Goal: Information Seeking & Learning: Learn about a topic

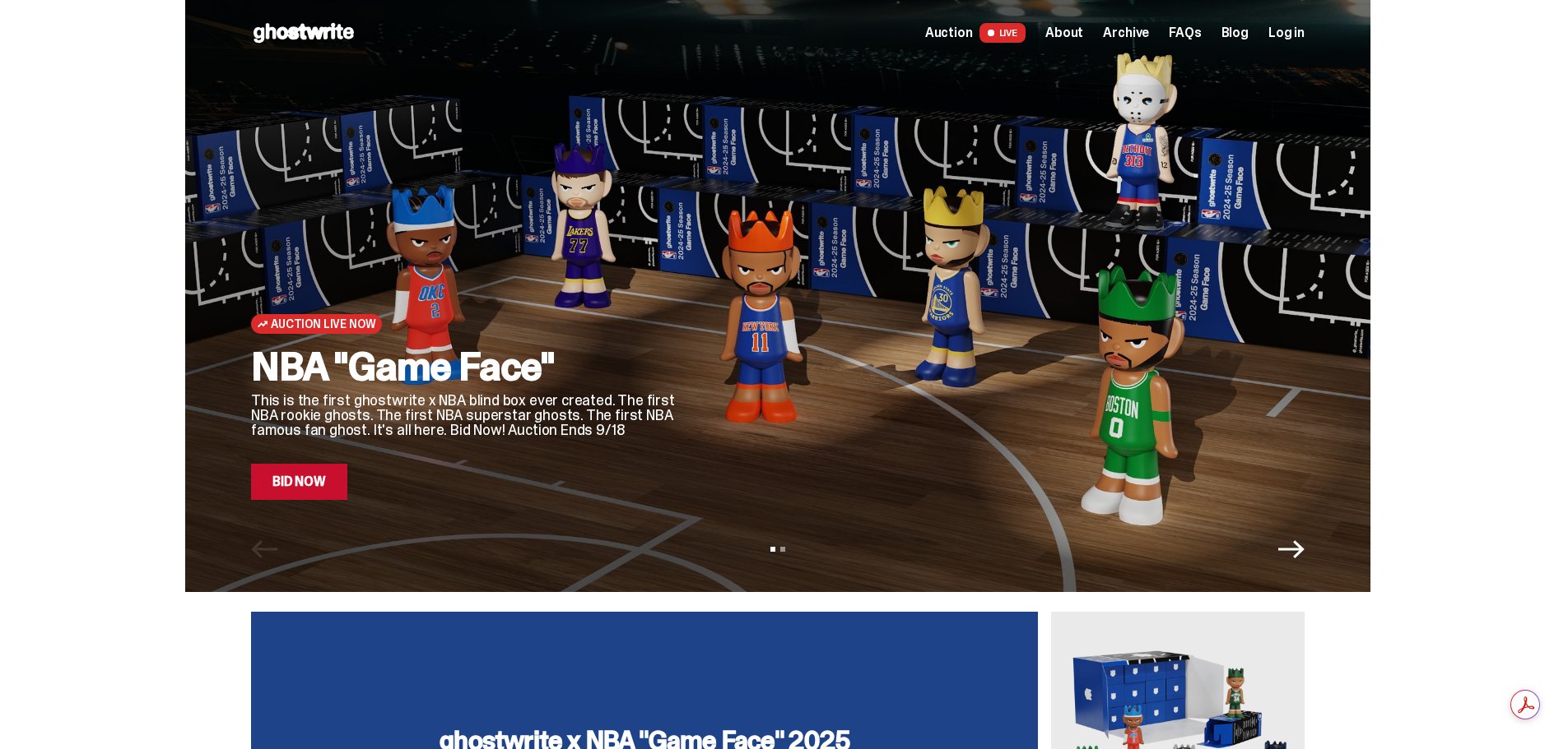
click at [1545, 155] on div "Auction Live Now NBA "Game Face" This is the first ghostwrite x NBA blind box e…" at bounding box center [777, 296] width 1556 height 592
click at [1304, 548] on icon "Next" at bounding box center [1291, 549] width 26 height 18
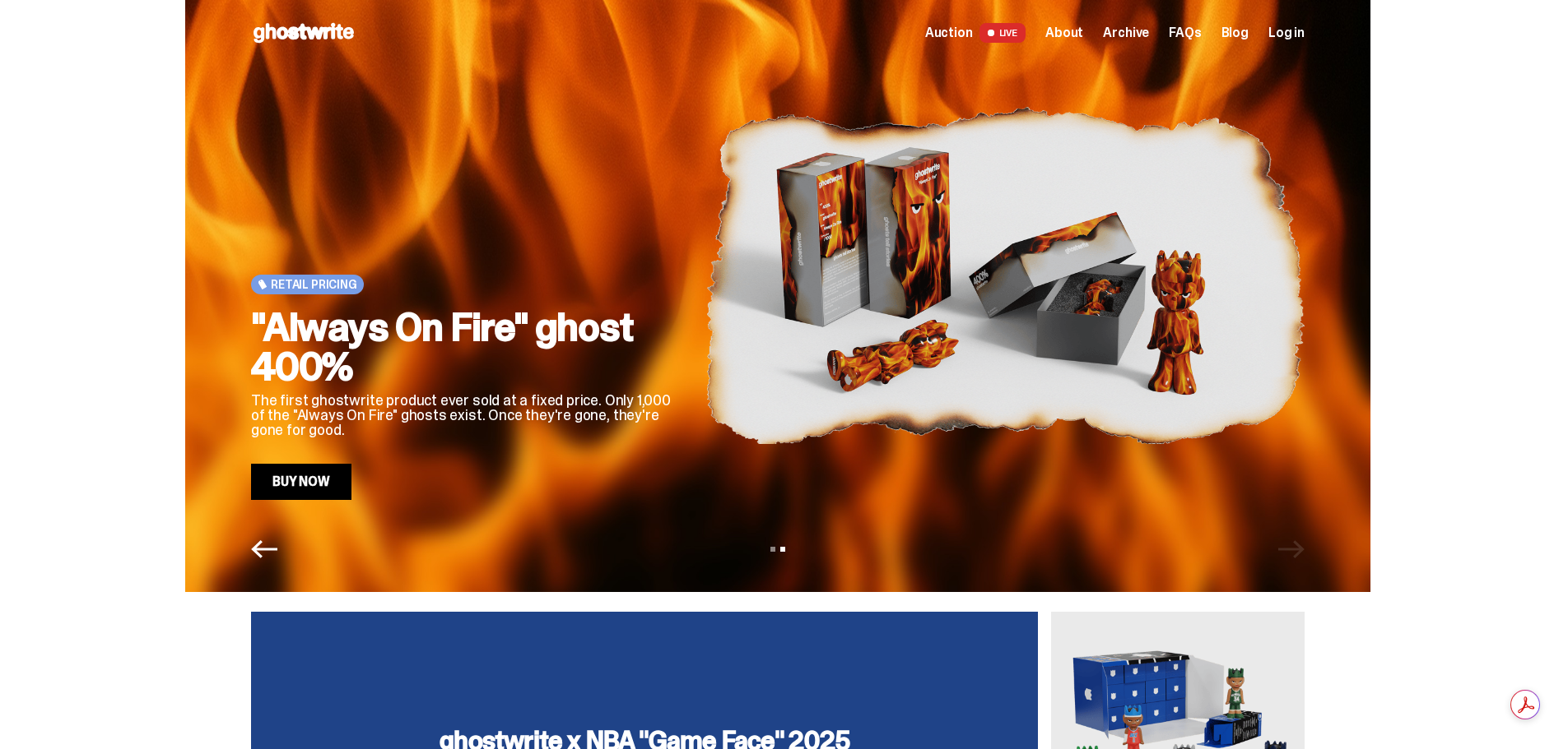
drag, startPoint x: 470, startPoint y: 336, endPoint x: 309, endPoint y: 482, distance: 217.3
click at [264, 545] on icon "Previous" at bounding box center [264, 549] width 26 height 18
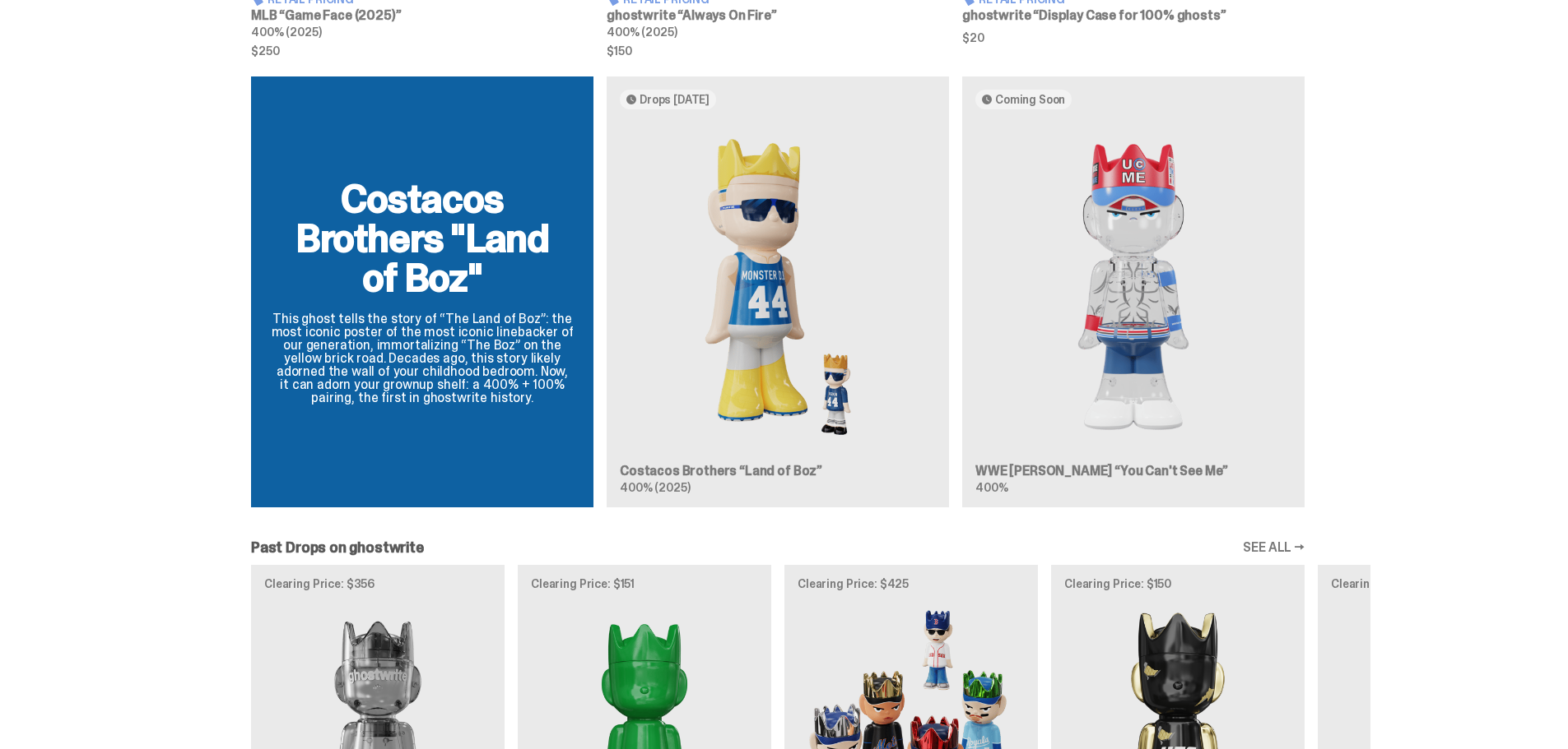
scroll to position [1480, 0]
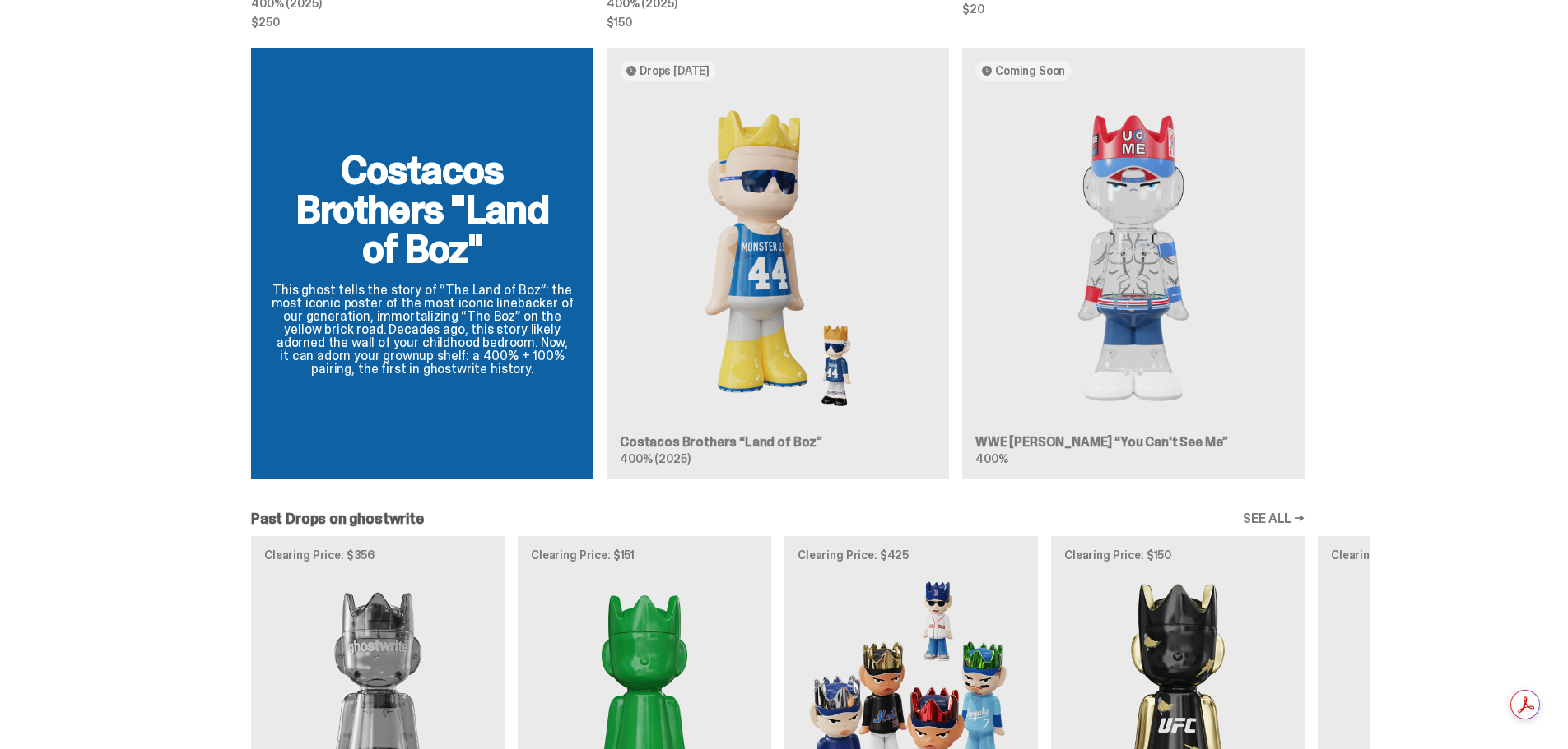
drag, startPoint x: 1025, startPoint y: 442, endPoint x: 1518, endPoint y: 284, distance: 517.7
click at [1518, 284] on div "Costacos Brothers "Land of Boz" This ghost tells the story of “The Land of Boz”…" at bounding box center [777, 269] width 1556 height 444
click at [1006, 432] on div "Costacos Brothers "Land of Boz" This ghost tells the story of “The Land of Boz”…" at bounding box center [777, 269] width 1185 height 444
click at [1005, 441] on div "Costacos Brothers "Land of Boz" This ghost tells the story of “The Land of Boz”…" at bounding box center [777, 269] width 1185 height 444
click at [1172, 290] on div "Costacos Brothers "Land of Boz" This ghost tells the story of “The Land of Boz”…" at bounding box center [777, 269] width 1185 height 444
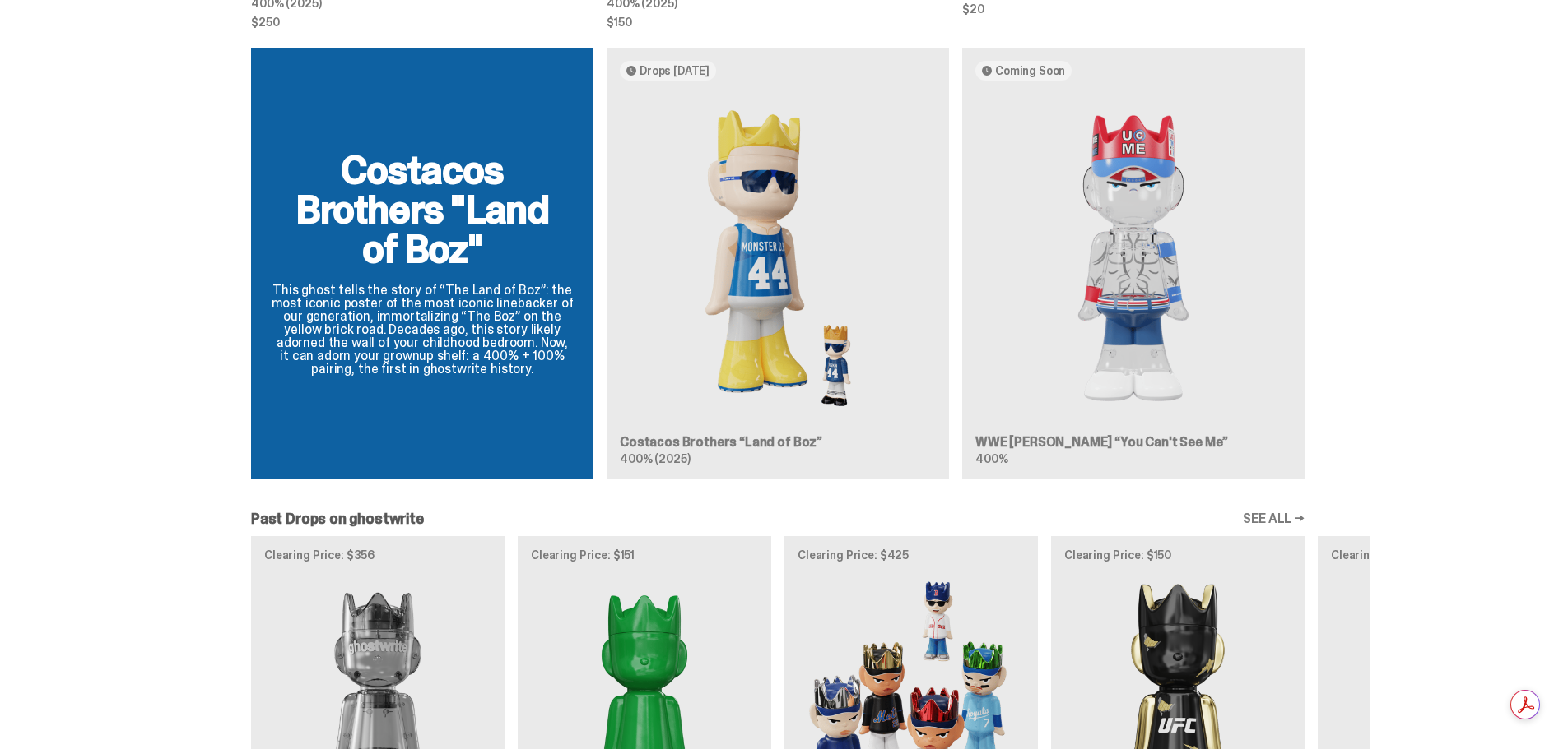
click at [1139, 280] on div "Costacos Brothers "Land of Boz" This ghost tells the story of “The Land of Boz”…" at bounding box center [777, 269] width 1185 height 444
click at [1147, 243] on div "Costacos Brothers "Land of Boz" This ghost tells the story of “The Land of Boz”…" at bounding box center [777, 269] width 1185 height 444
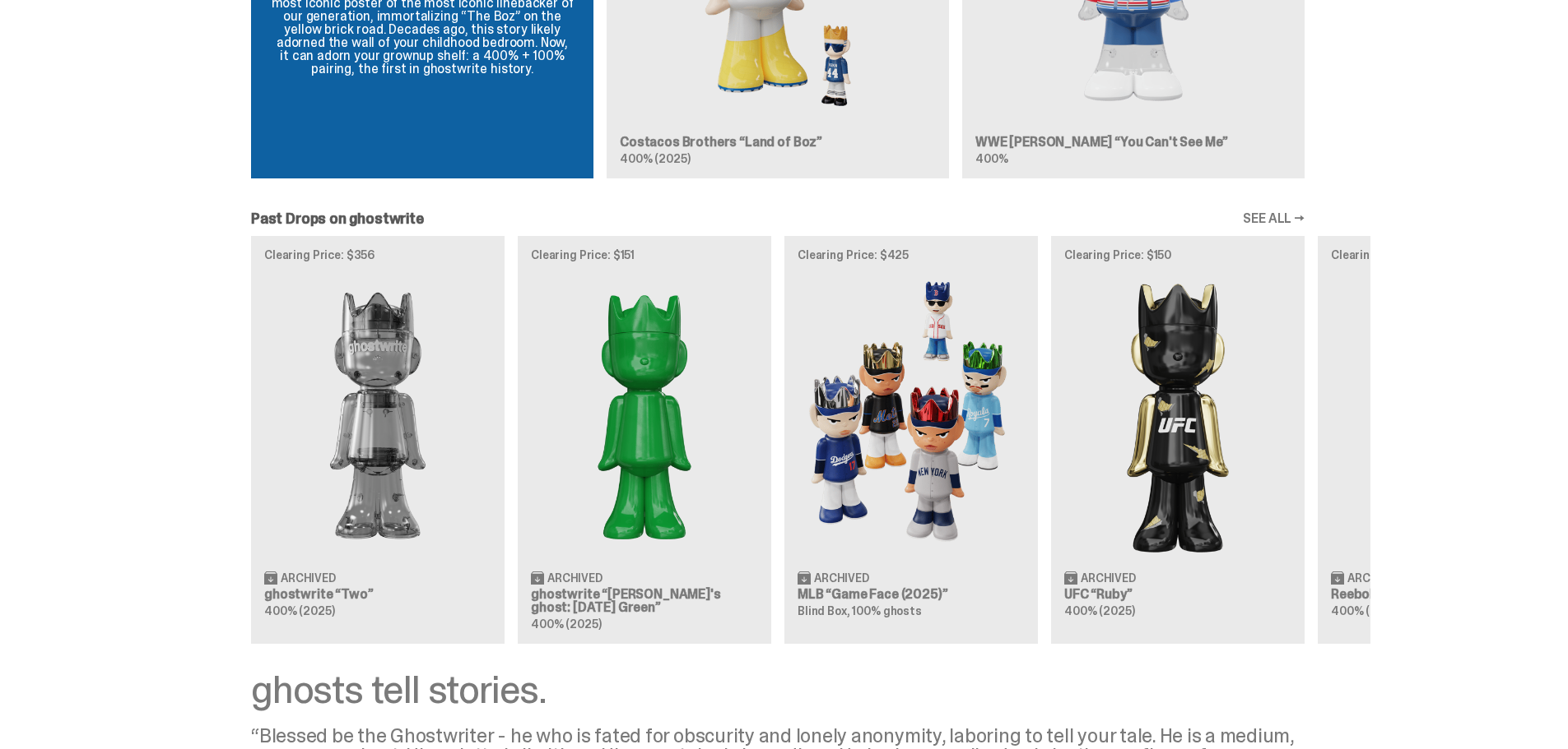
scroll to position [1810, 0]
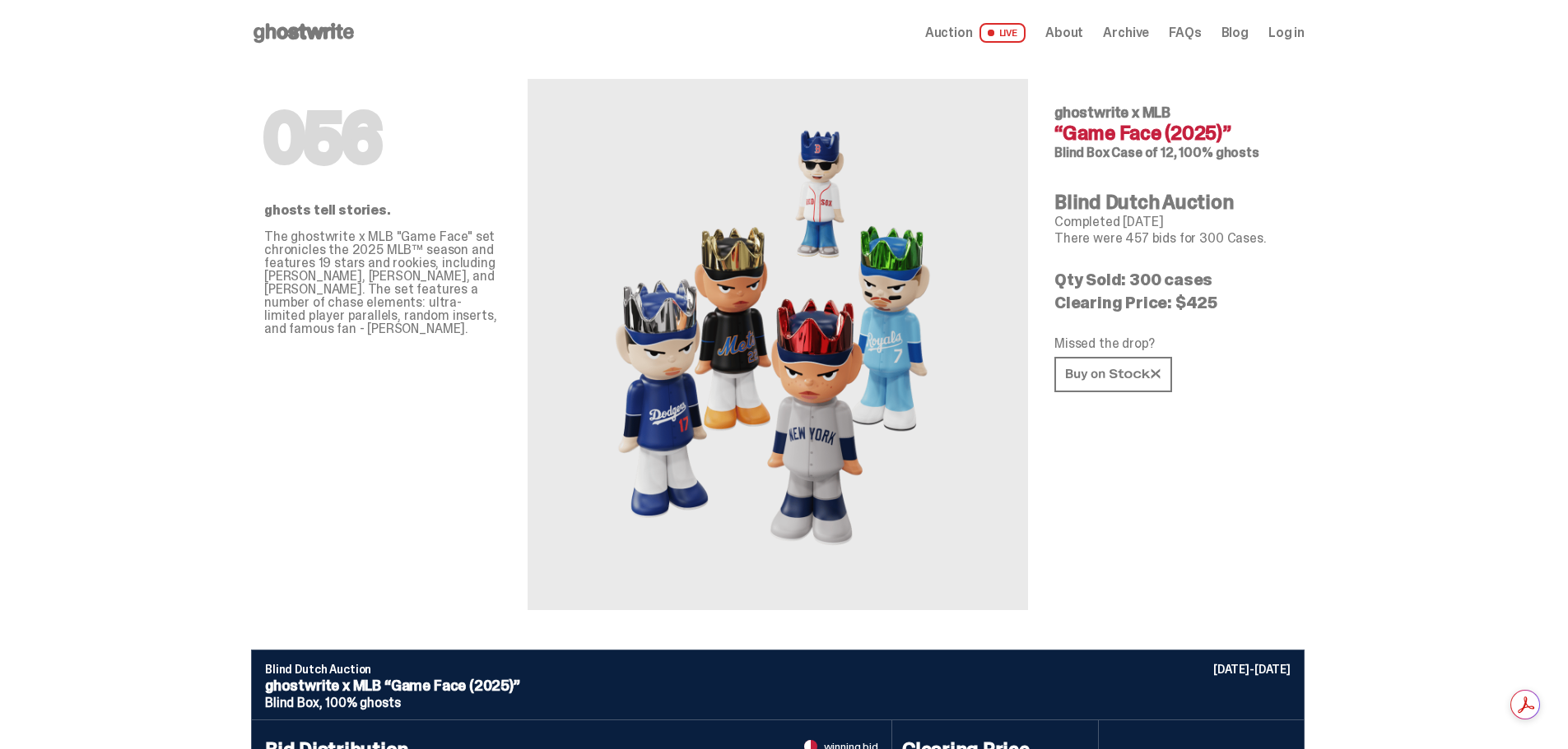
drag, startPoint x: 880, startPoint y: 442, endPoint x: 1400, endPoint y: 194, distance: 576.1
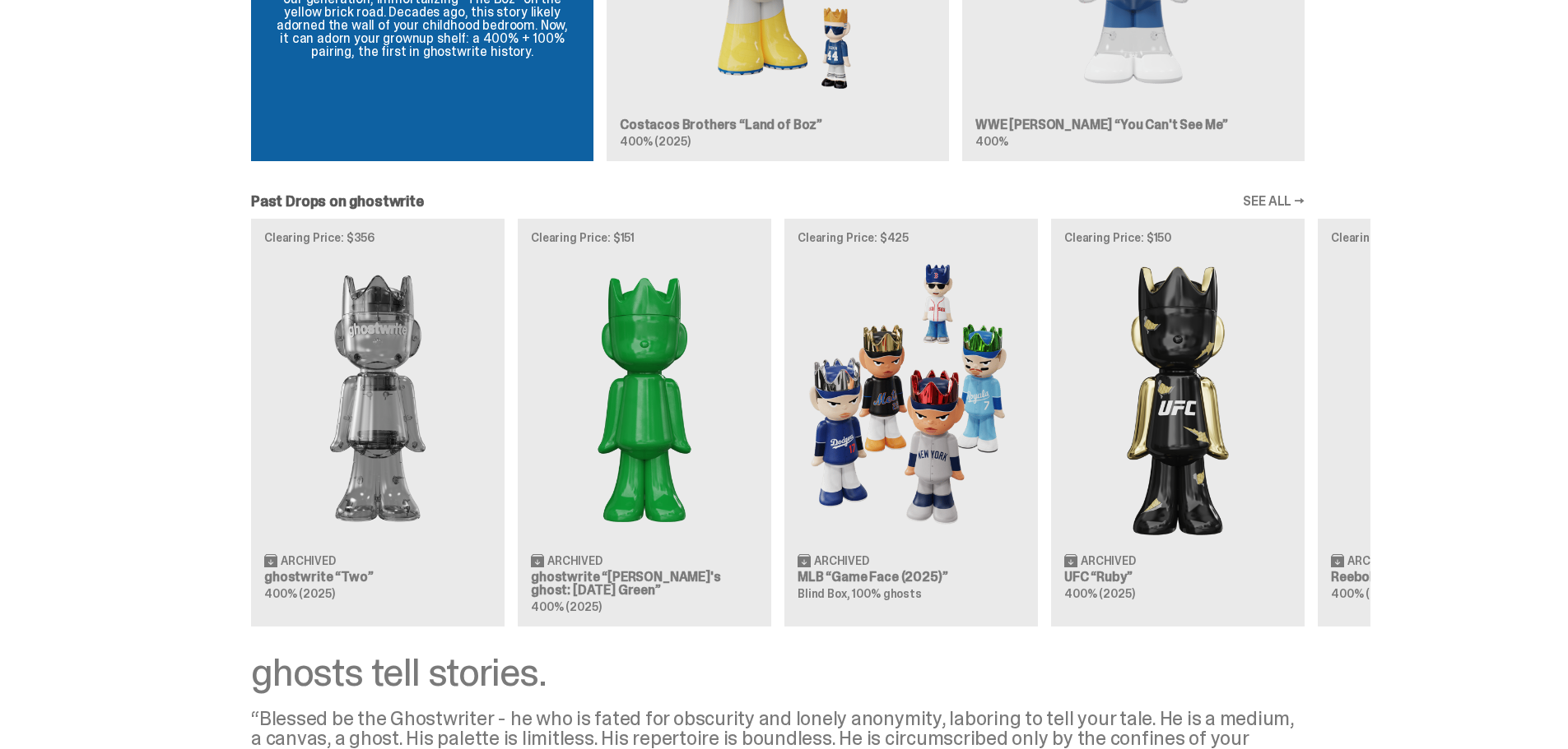
scroll to position [1810, 0]
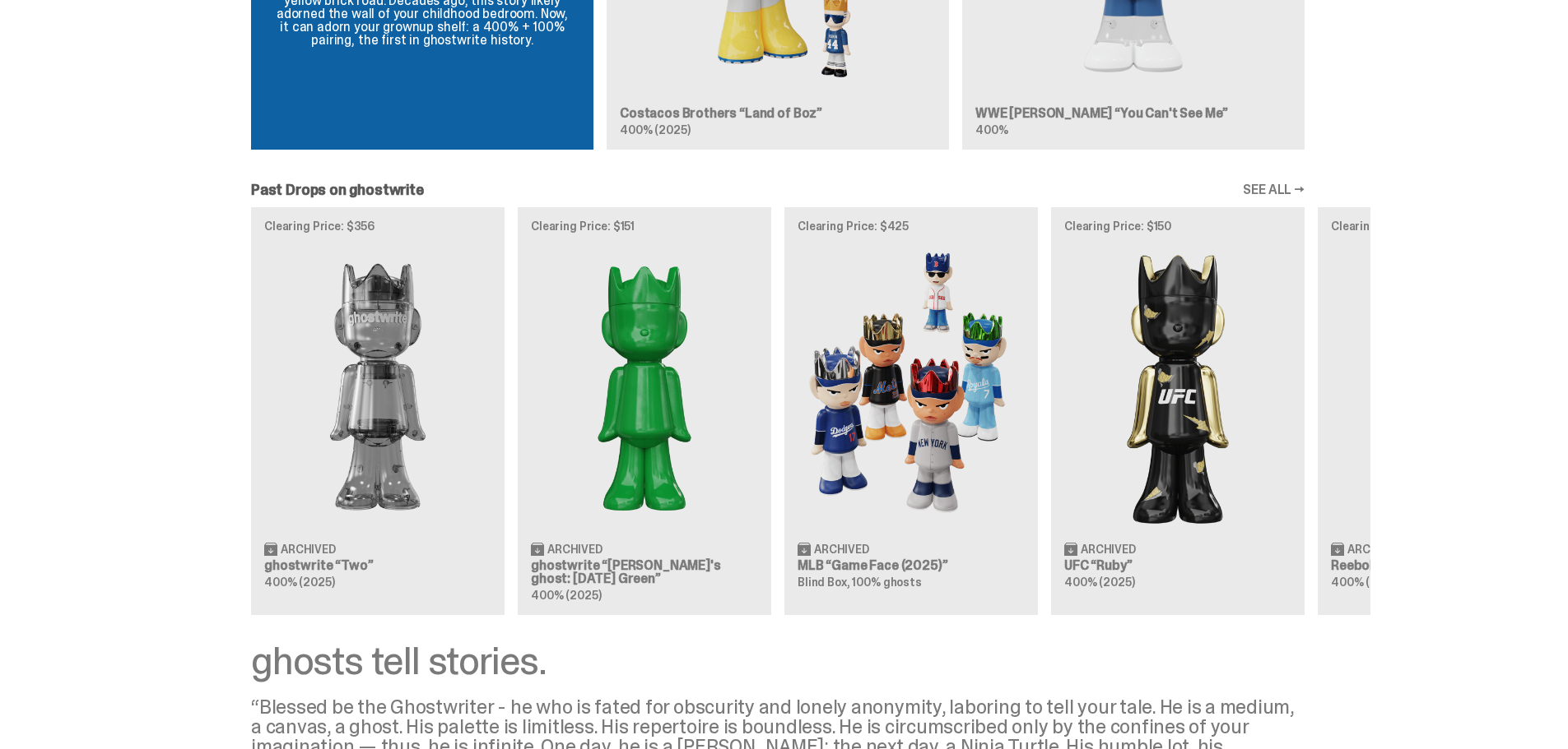
click at [1290, 194] on link "SEE ALL →" at bounding box center [1274, 189] width 61 height 13
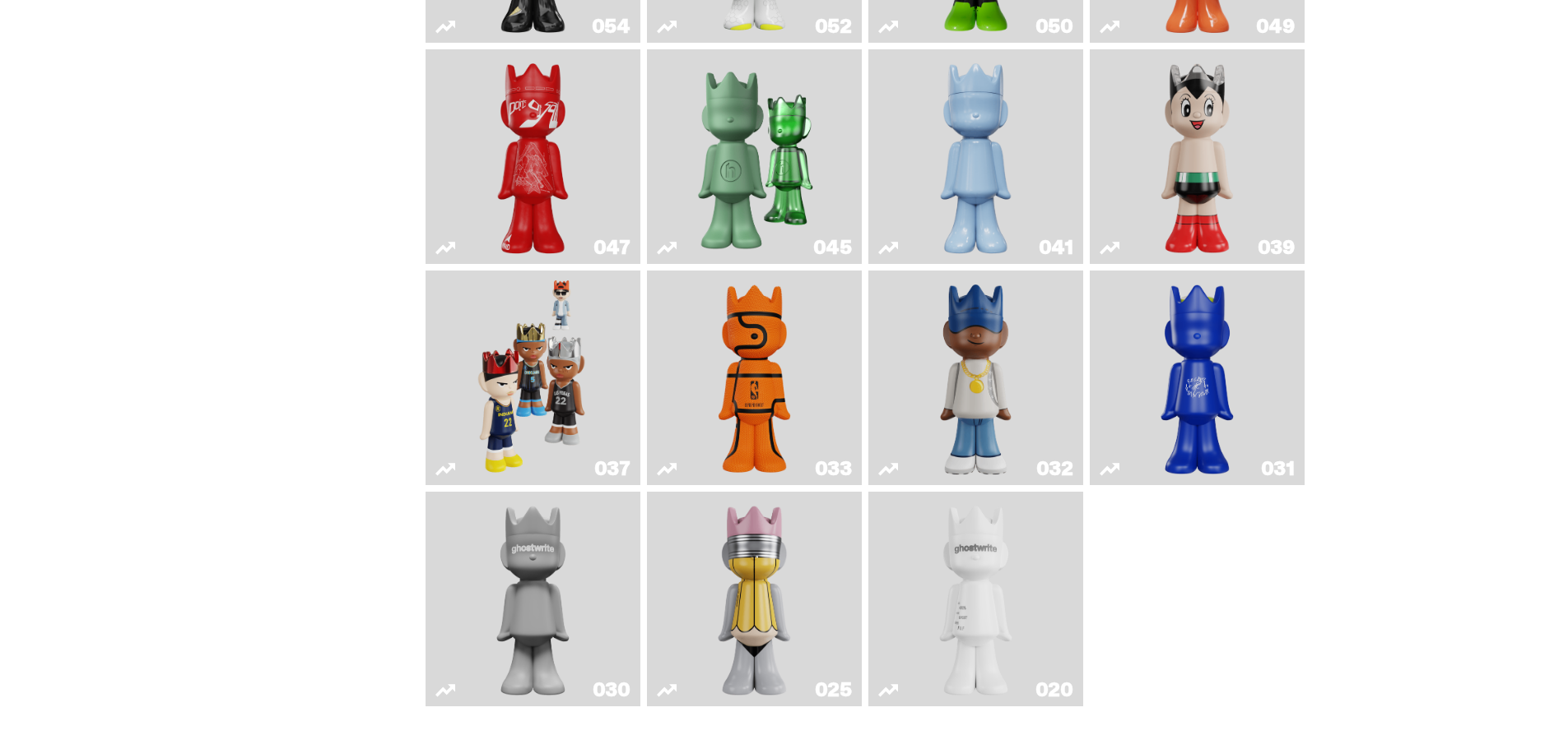
scroll to position [655, 0]
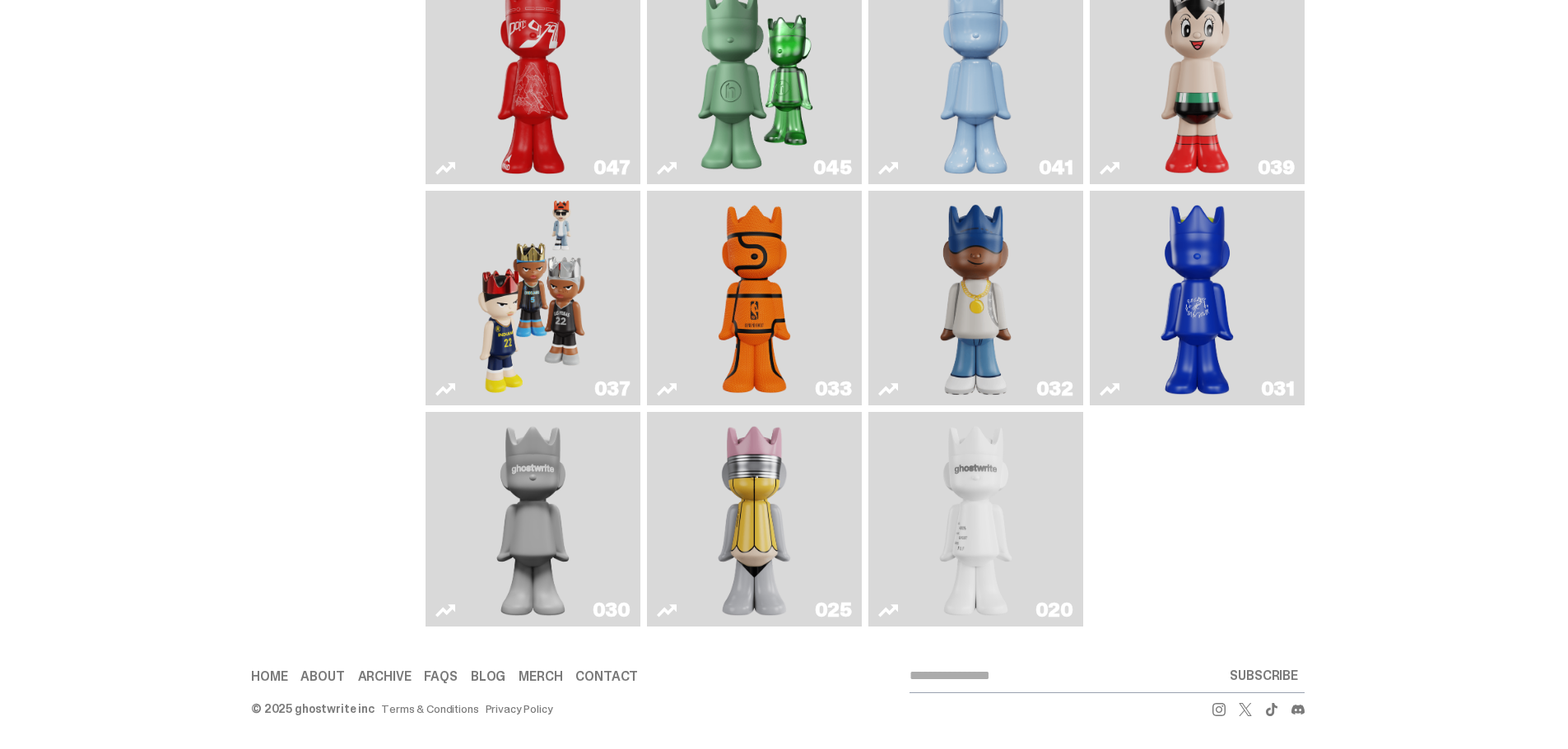
click at [1005, 465] on img "ghost" at bounding box center [976, 519] width 114 height 201
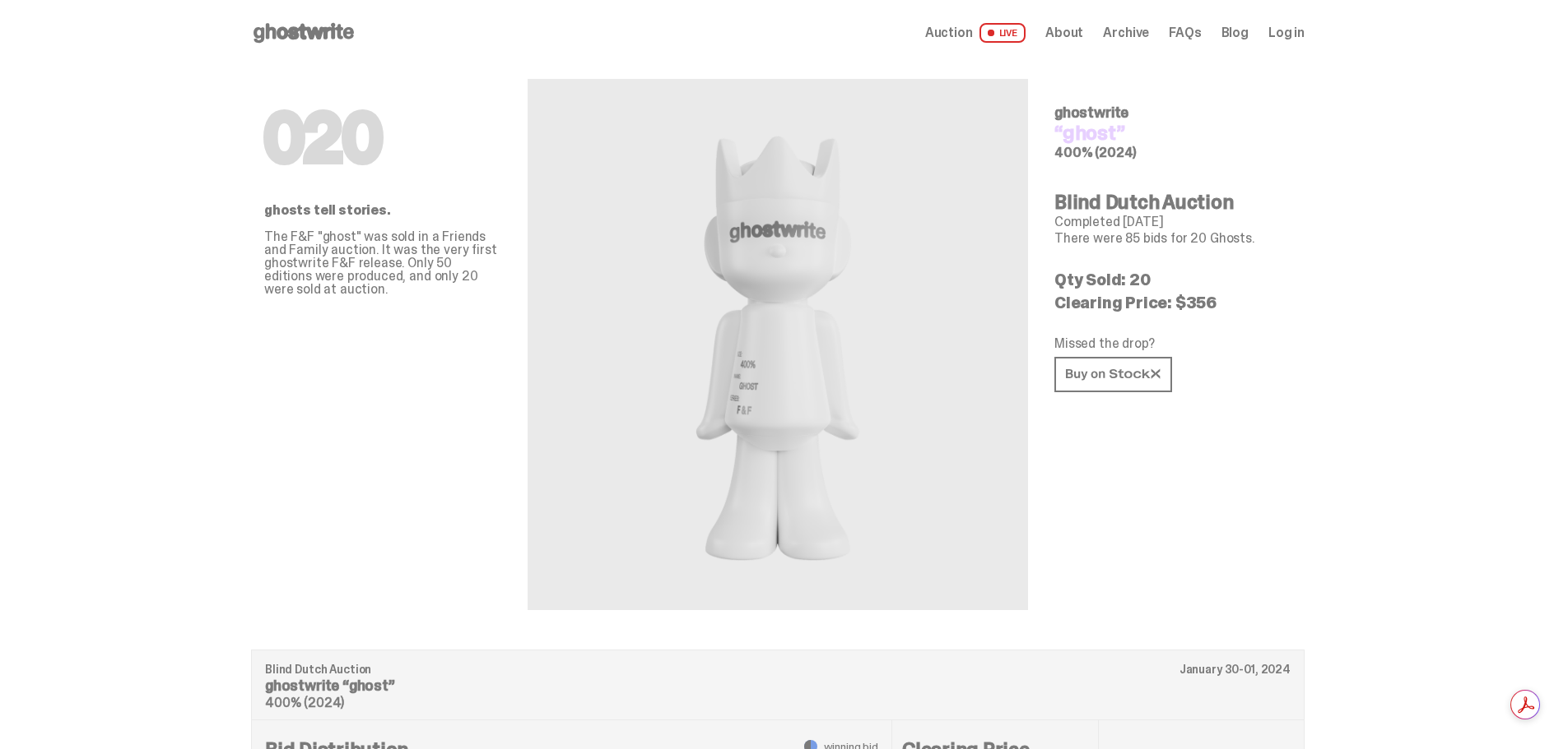
scroll to position [655, 0]
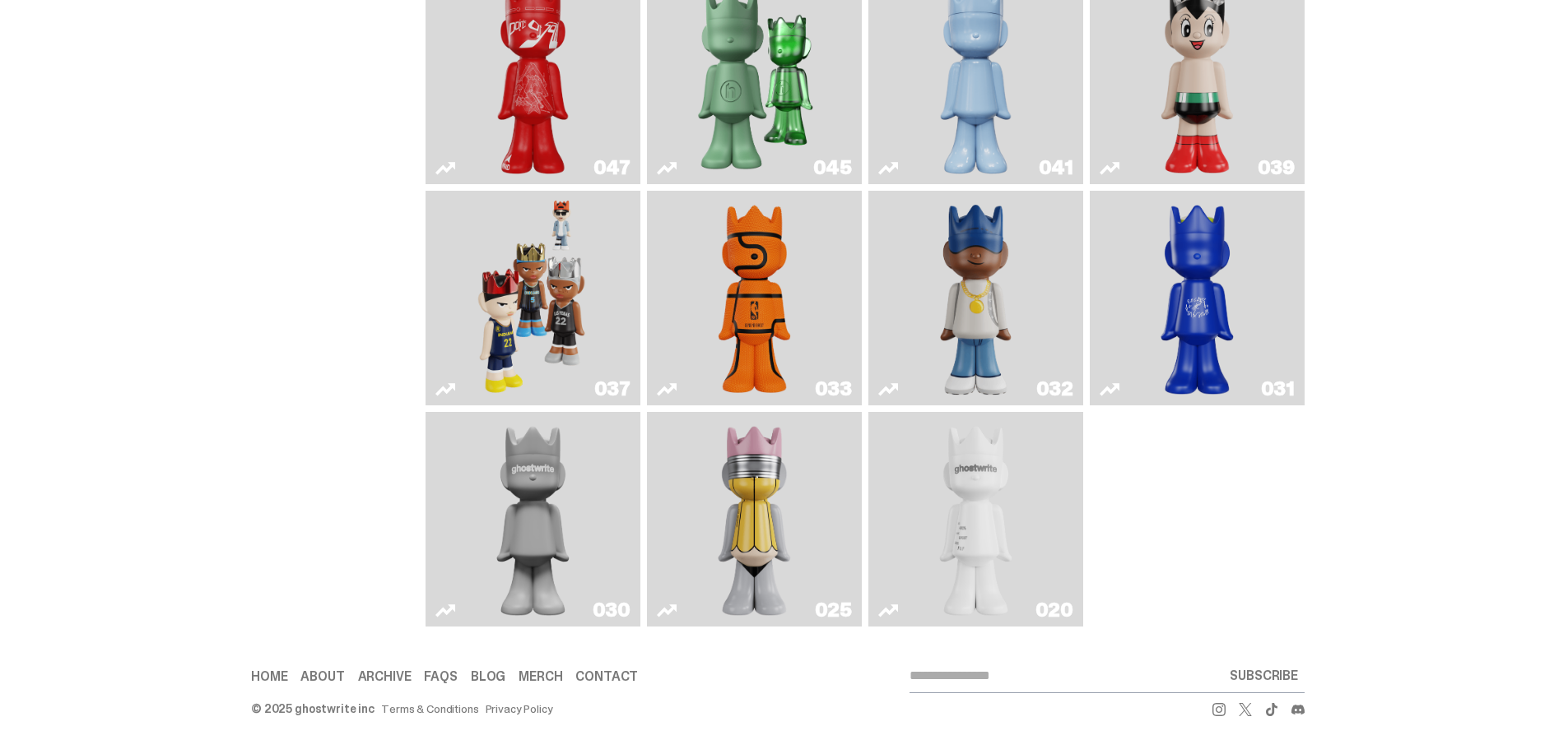
click at [783, 494] on img "No. 2 Pencil" at bounding box center [755, 519] width 114 height 201
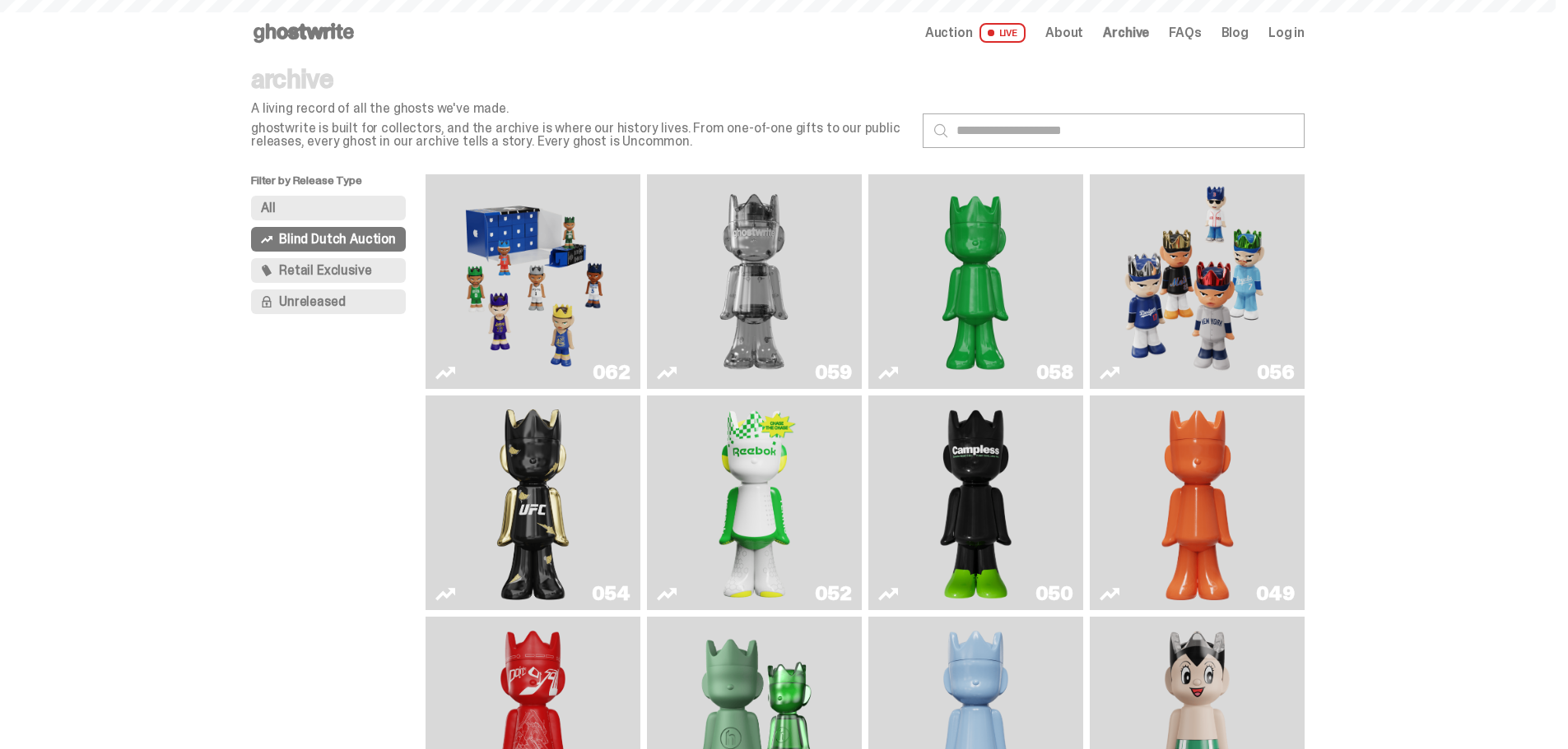
scroll to position [655, 0]
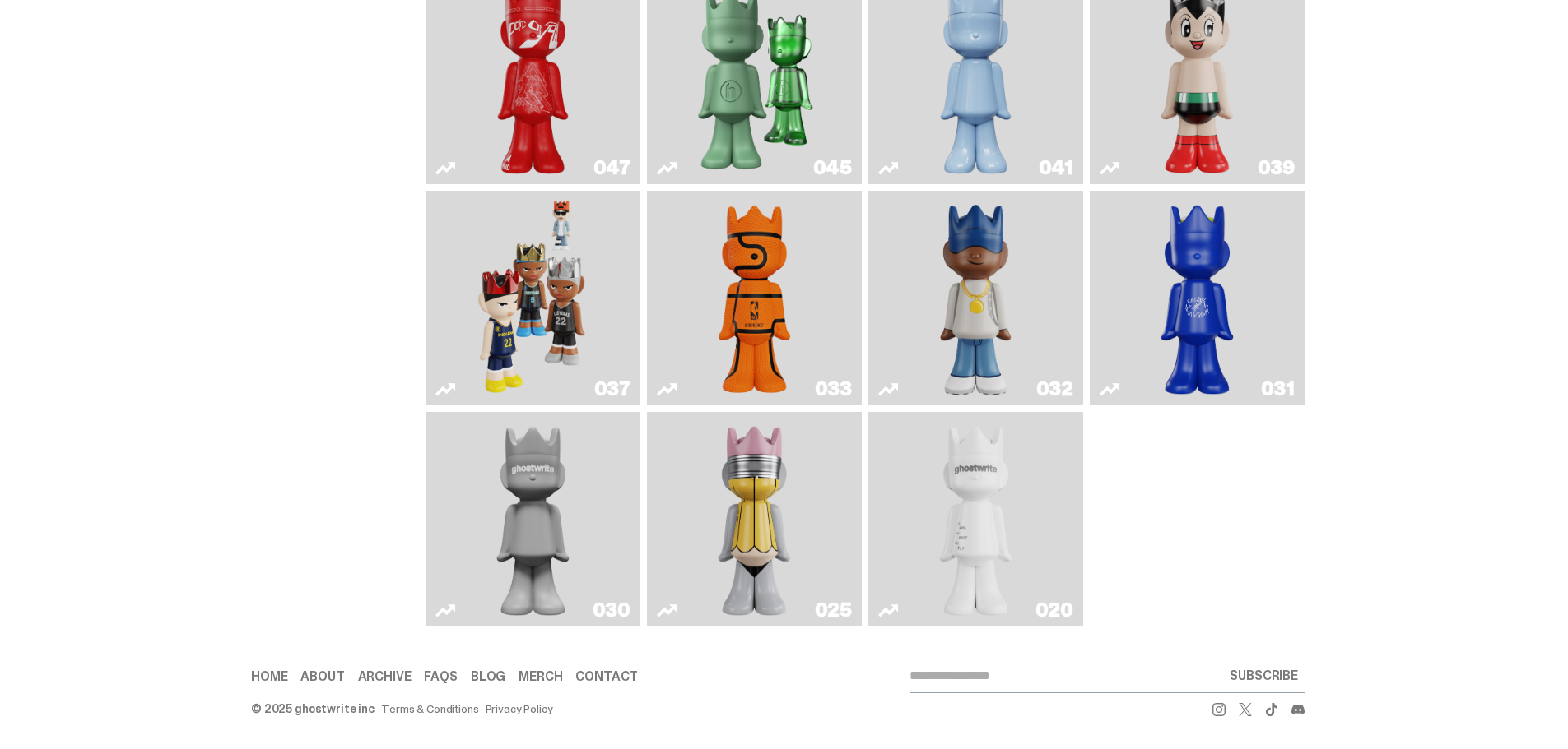
click at [1210, 308] on img "Latte" at bounding box center [1198, 298] width 114 height 201
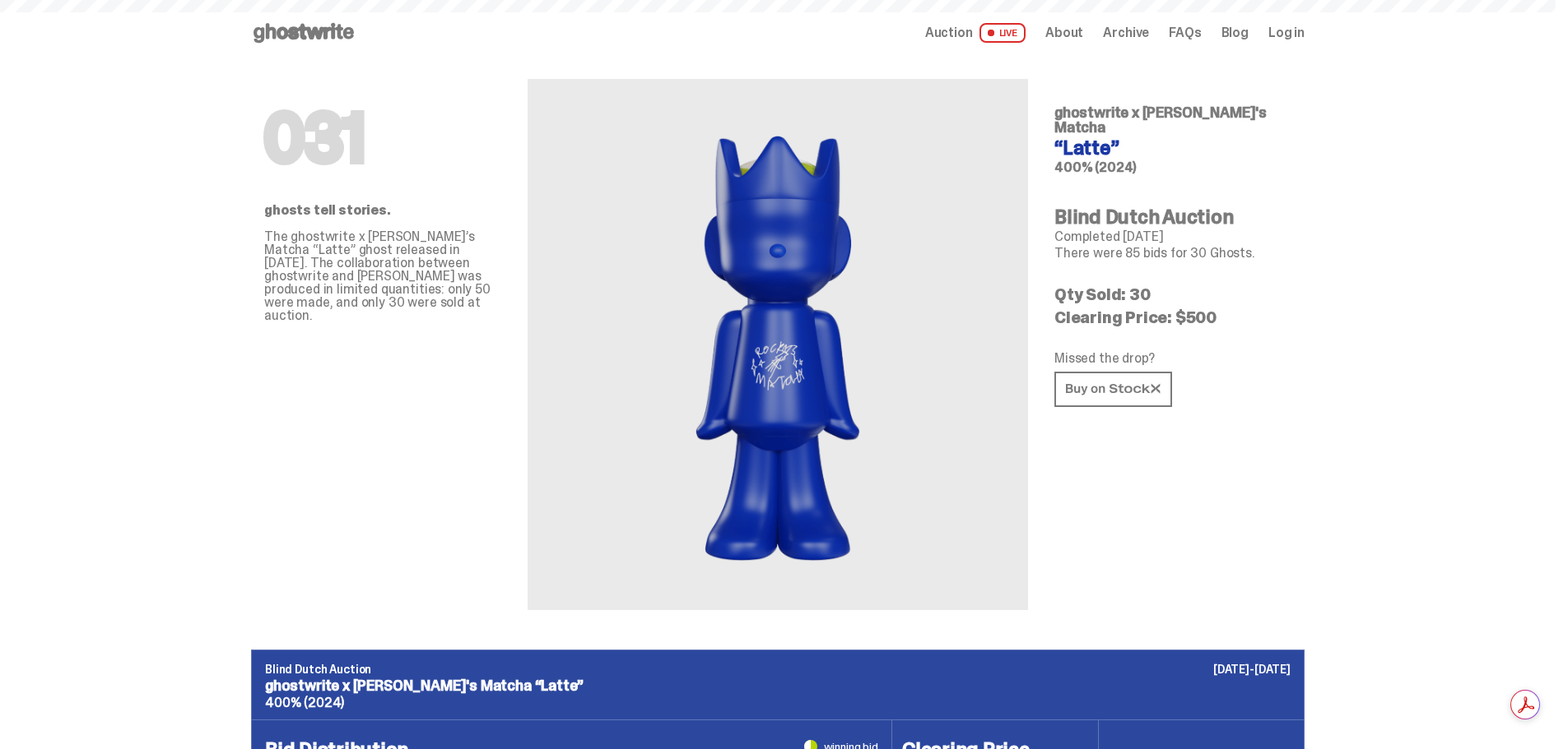
scroll to position [655, 0]
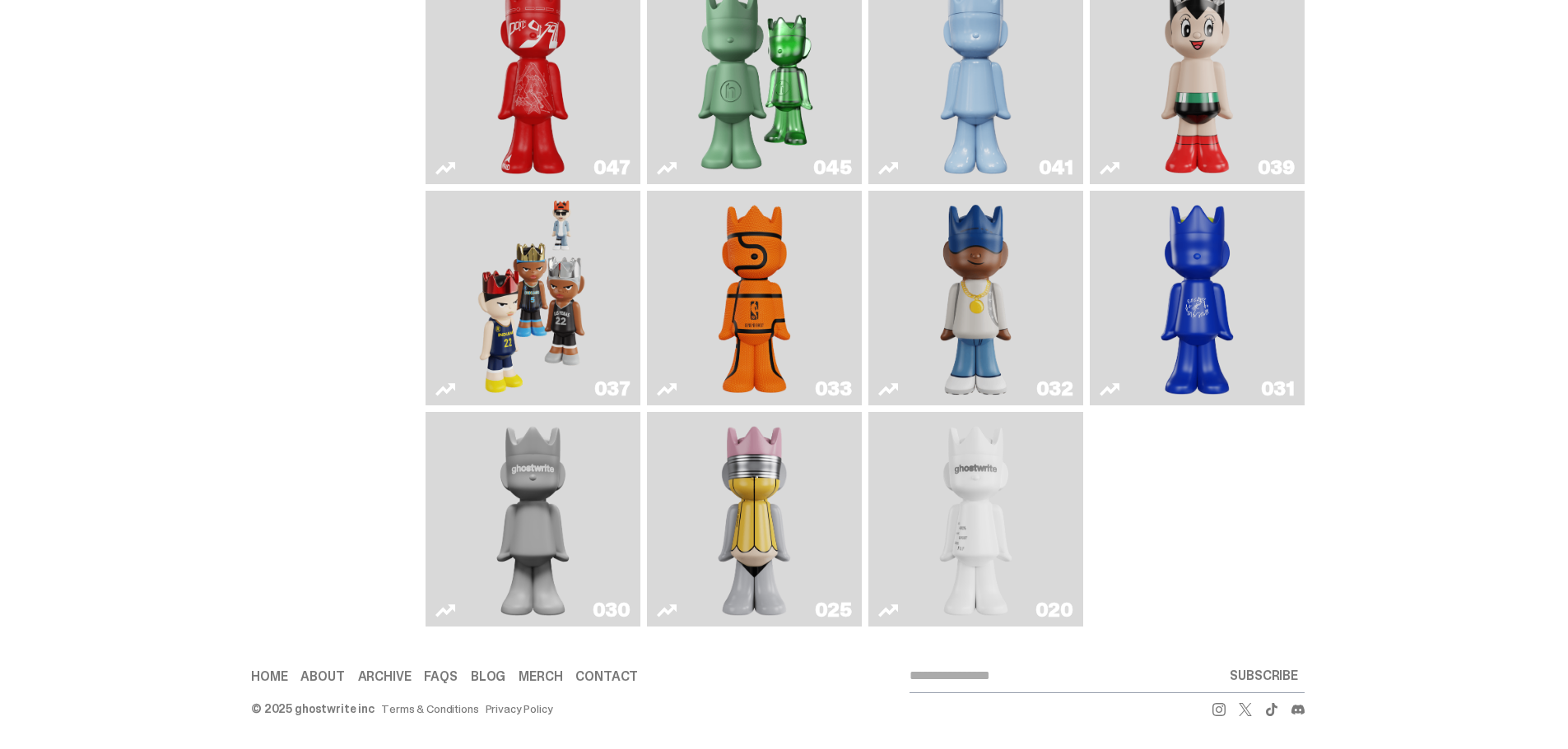
click at [973, 289] on img "Swingman" at bounding box center [976, 298] width 114 height 201
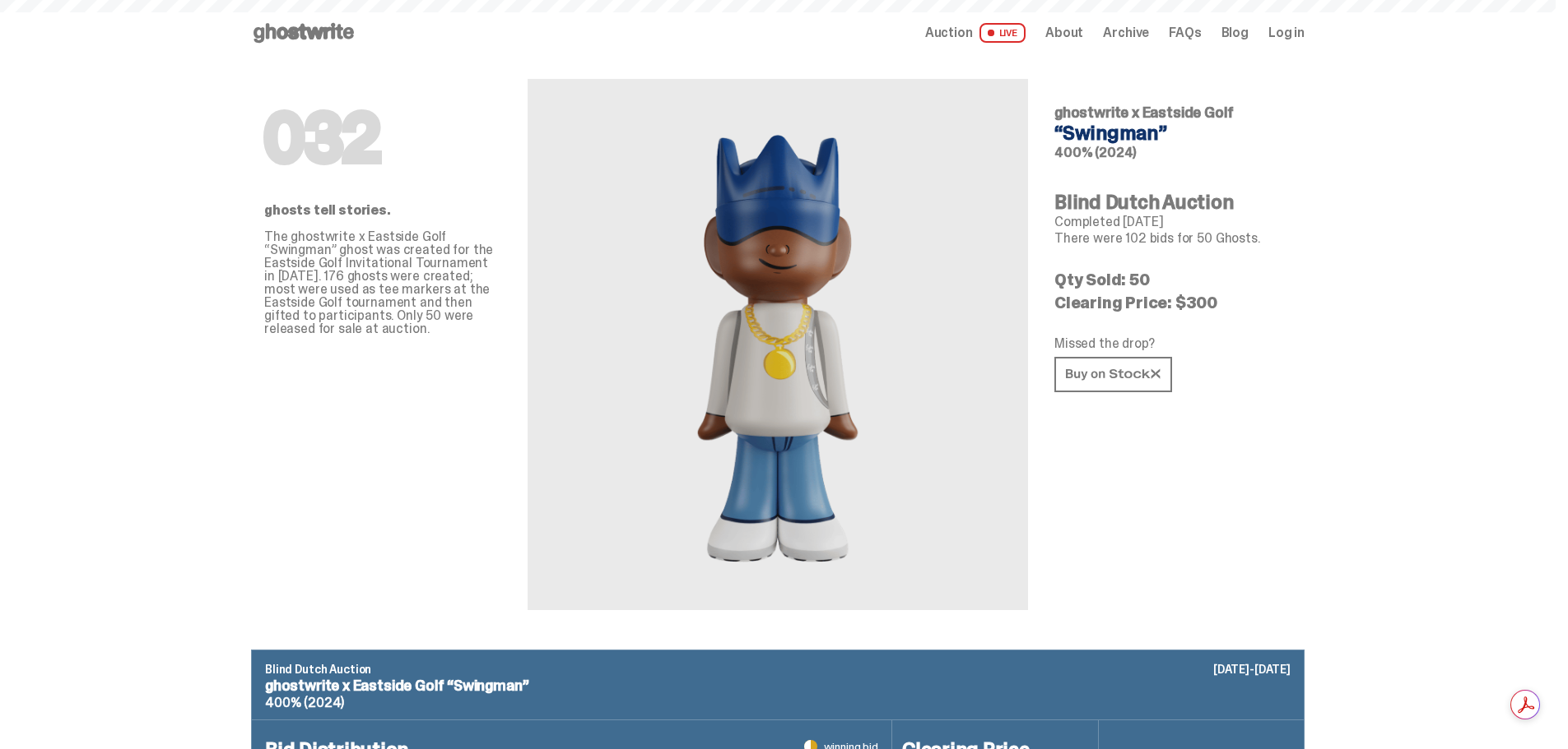
scroll to position [655, 0]
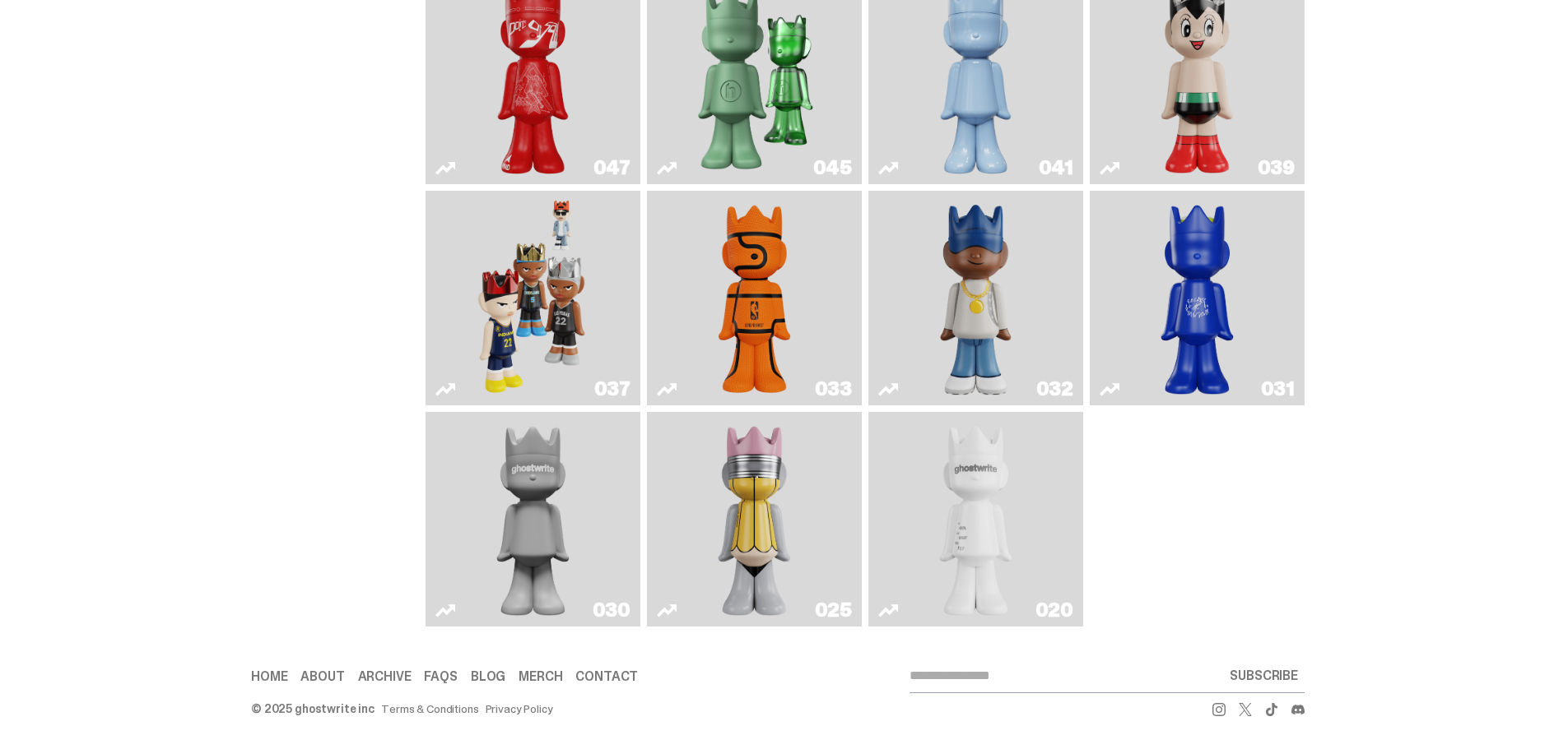
click at [754, 325] on img "Game Ball" at bounding box center [755, 298] width 88 height 201
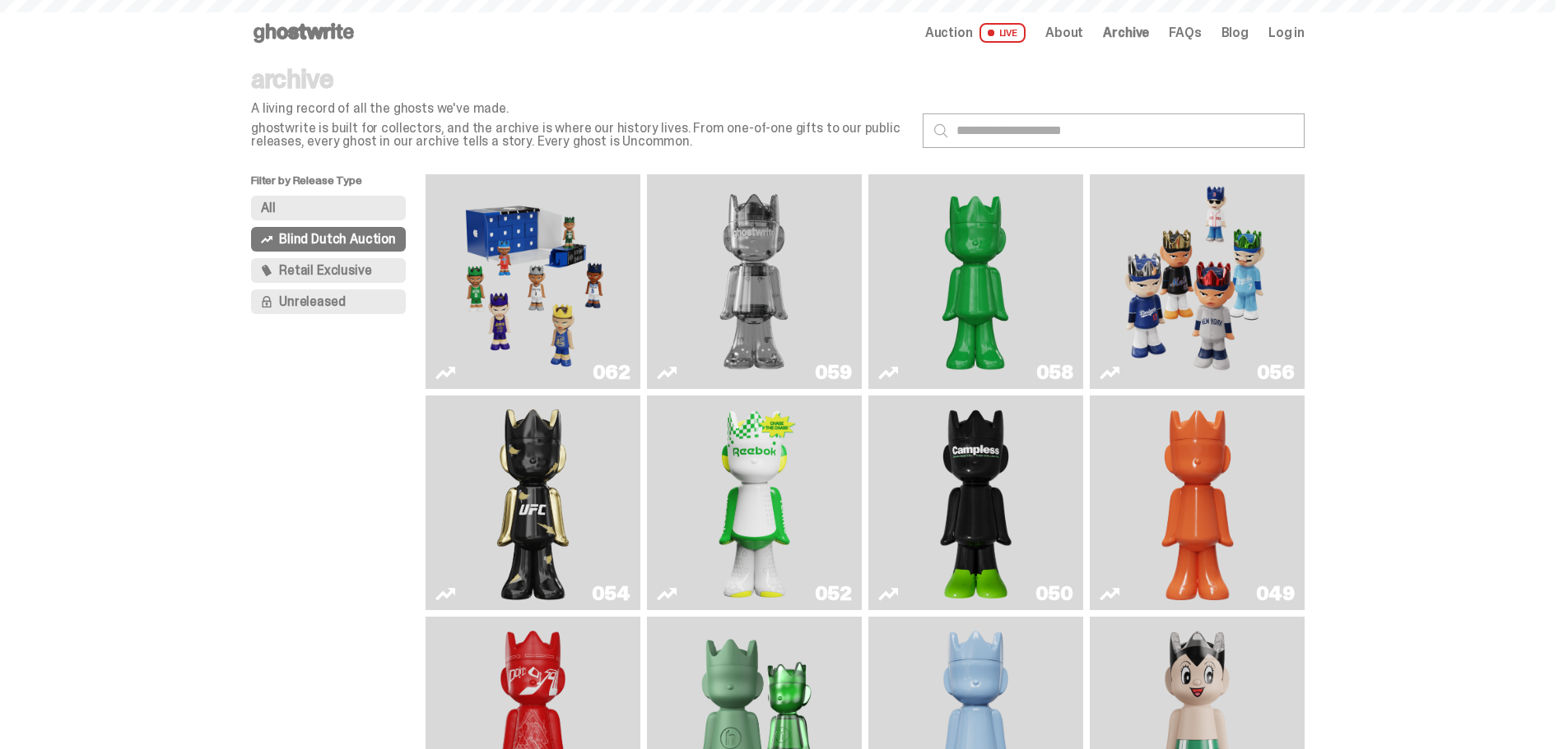
scroll to position [655, 0]
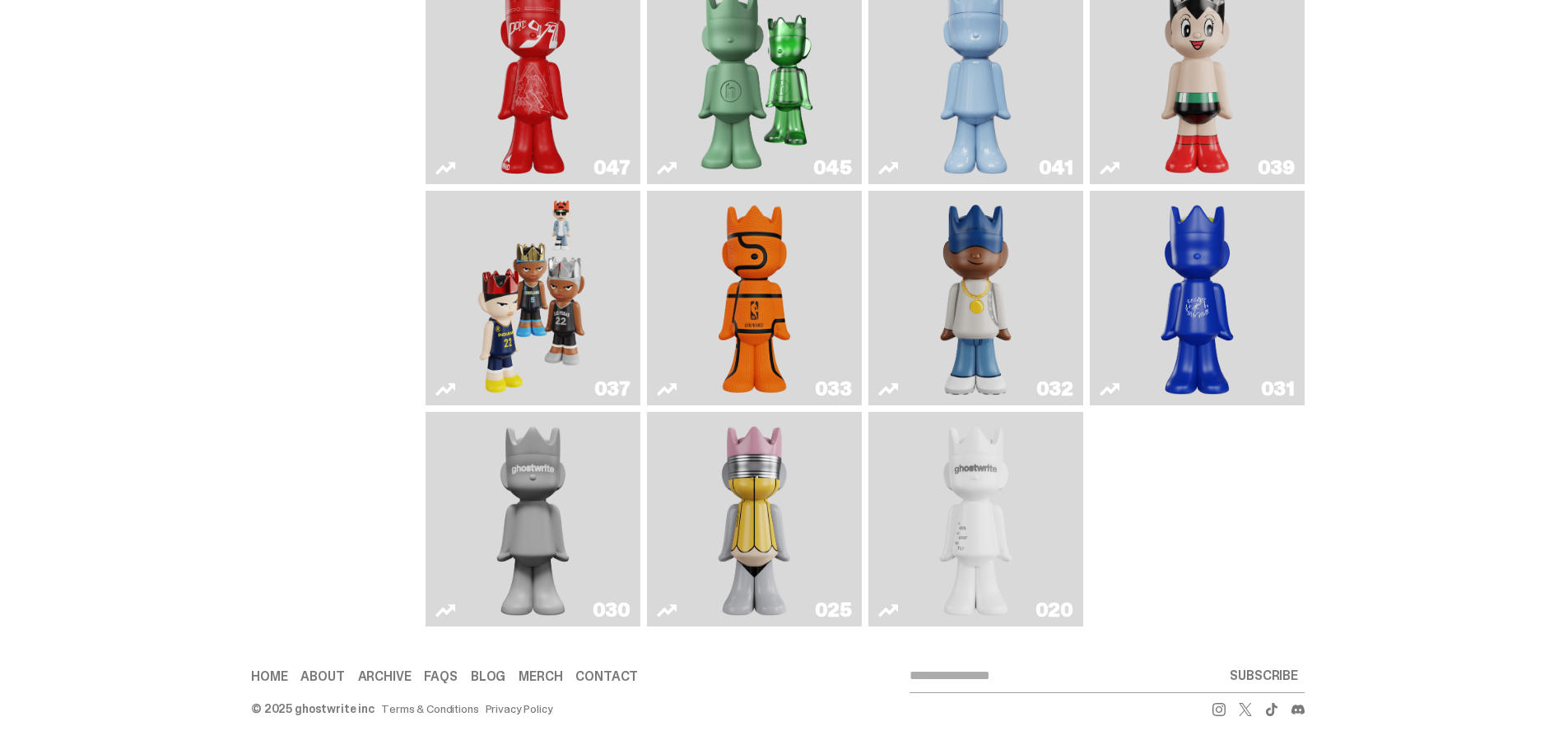
click at [516, 293] on img "Game Face (2024)" at bounding box center [534, 298] width 114 height 201
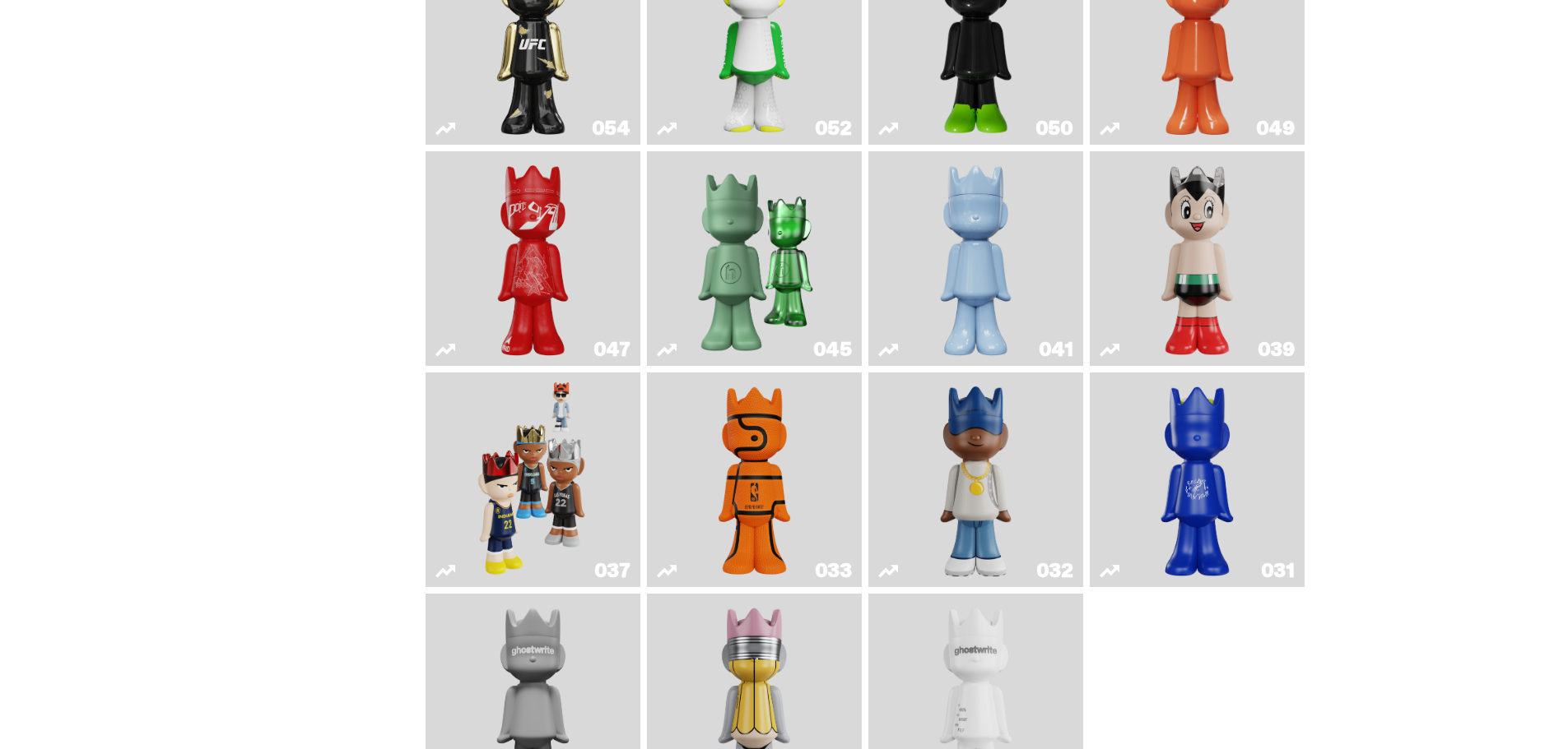
scroll to position [327, 0]
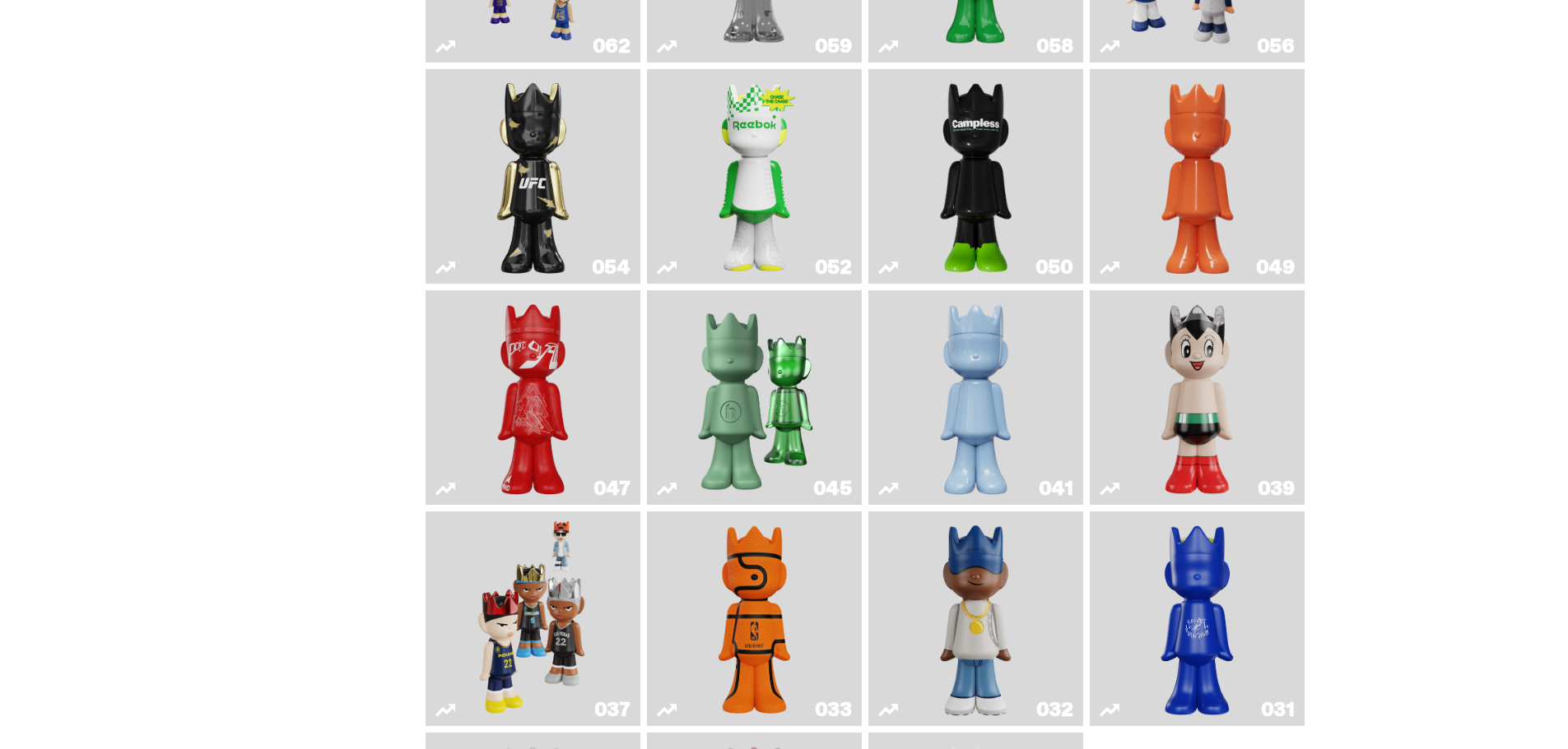
click at [789, 426] on img "Present" at bounding box center [754, 398] width 139 height 201
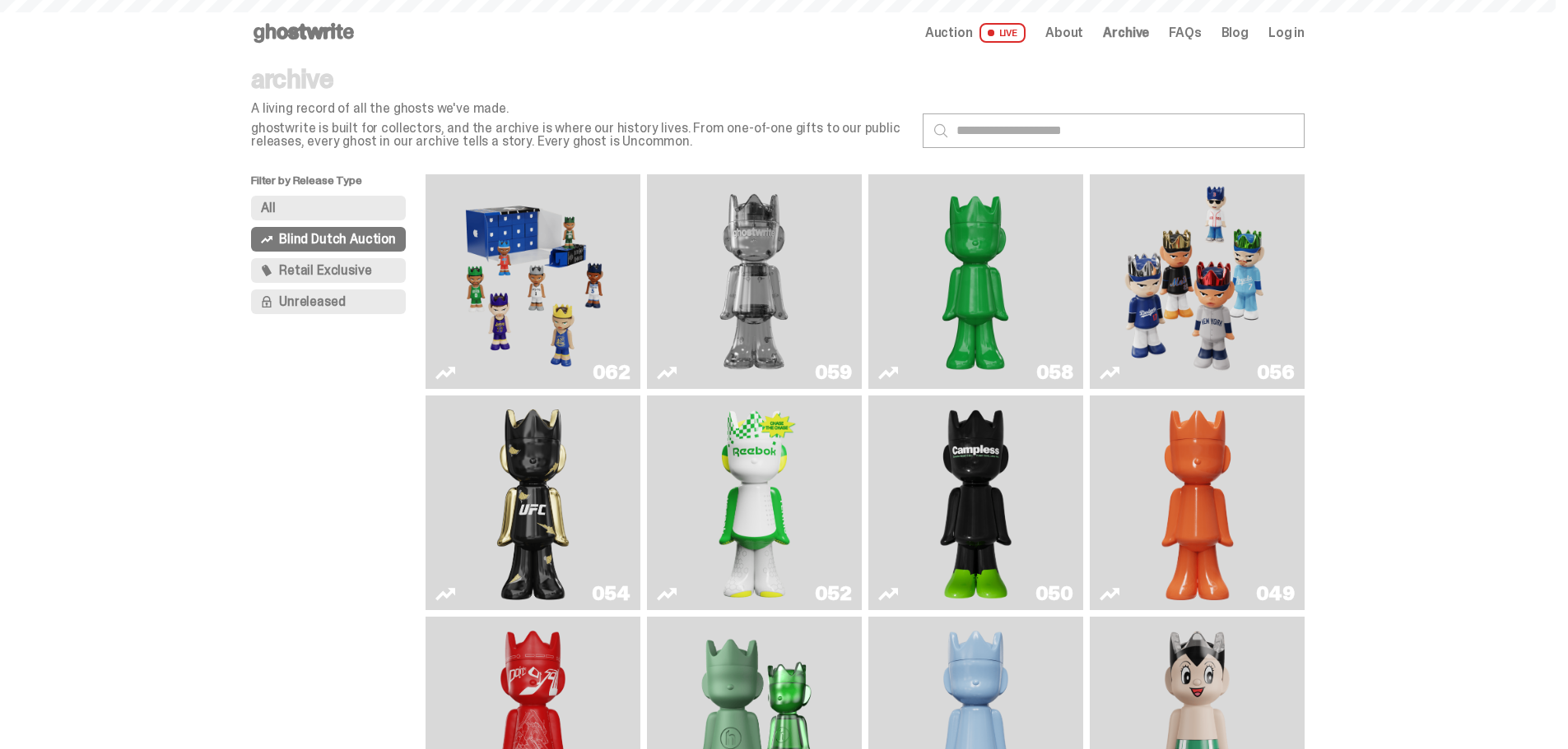
scroll to position [327, 0]
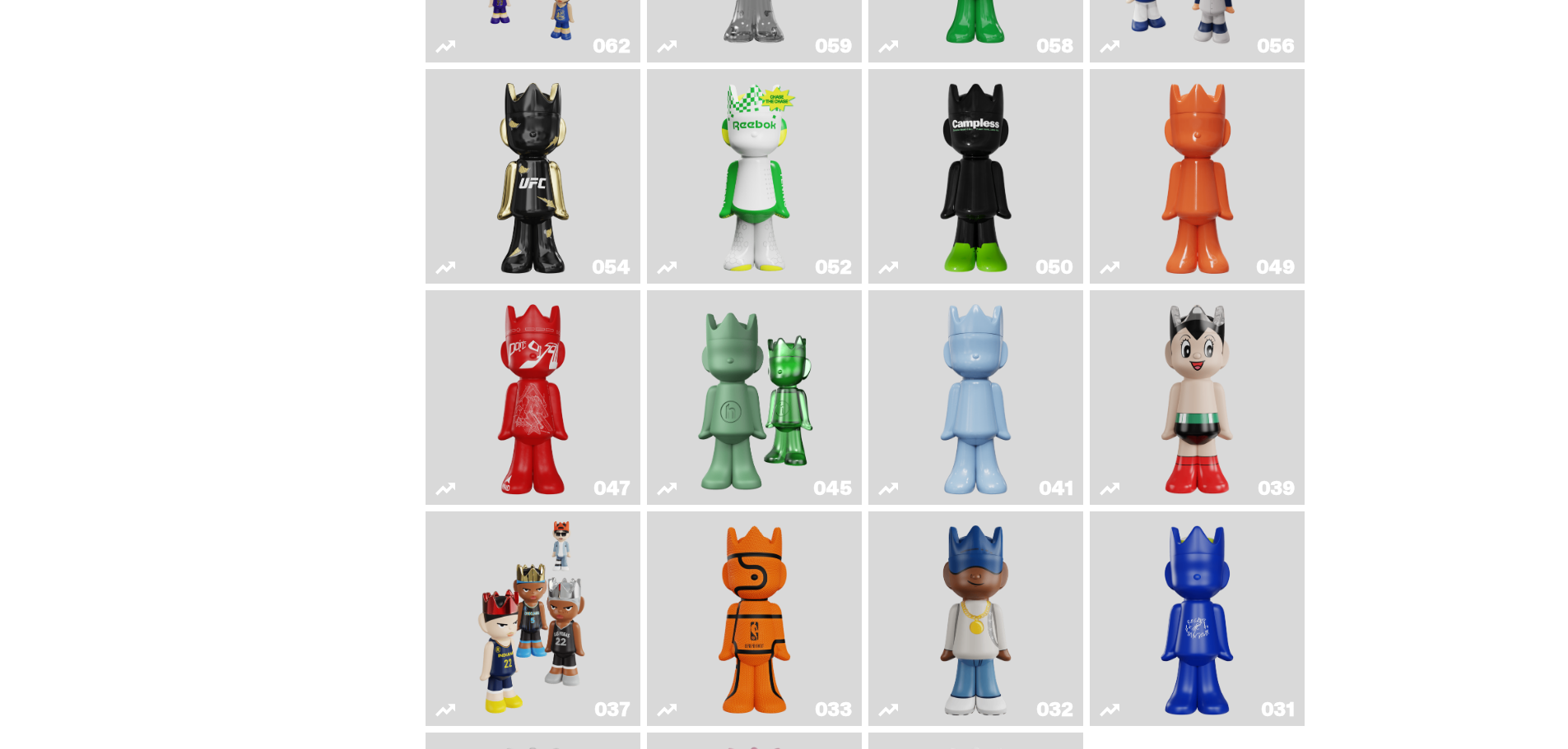
click at [520, 363] on img "Skip" at bounding box center [534, 398] width 88 height 201
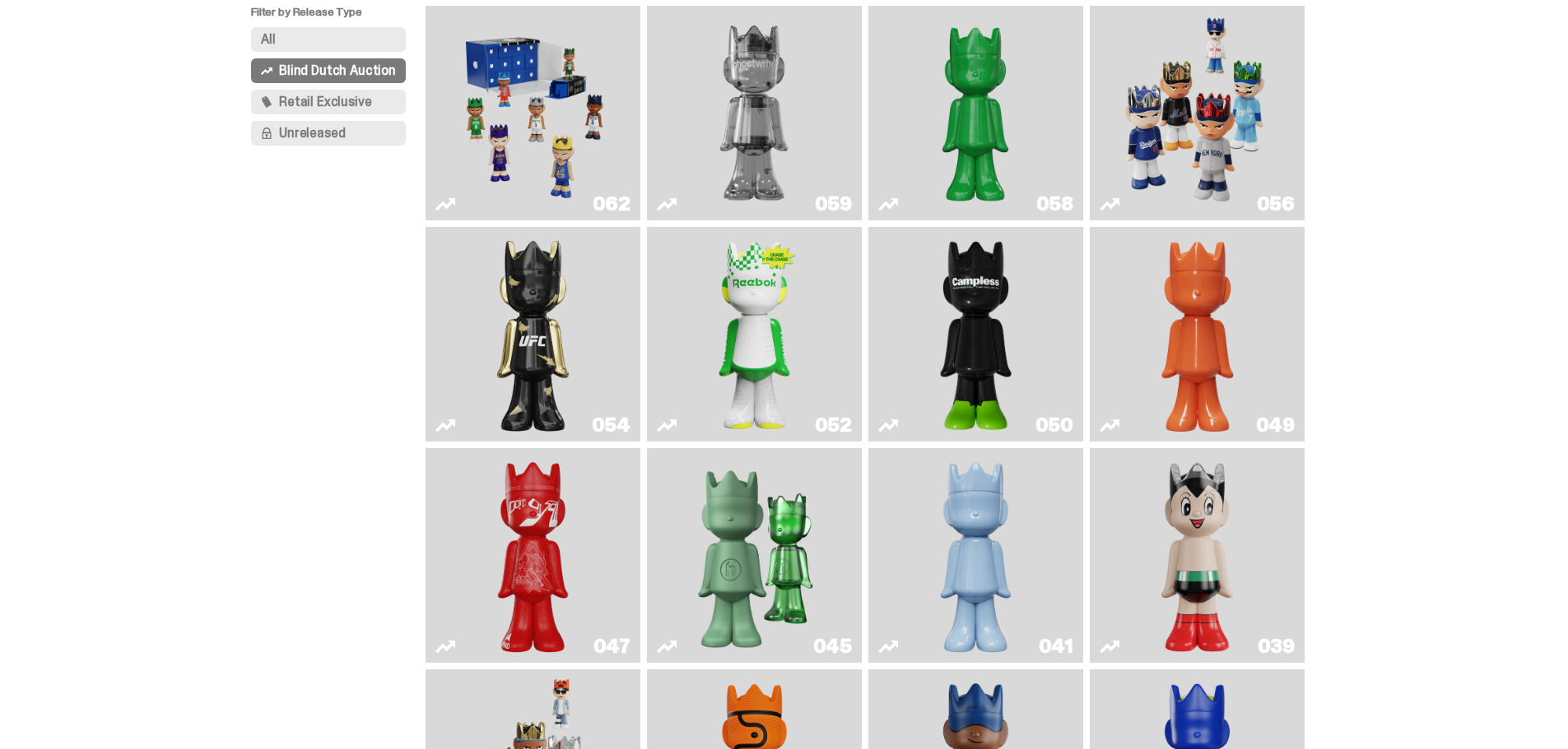
scroll to position [162, 0]
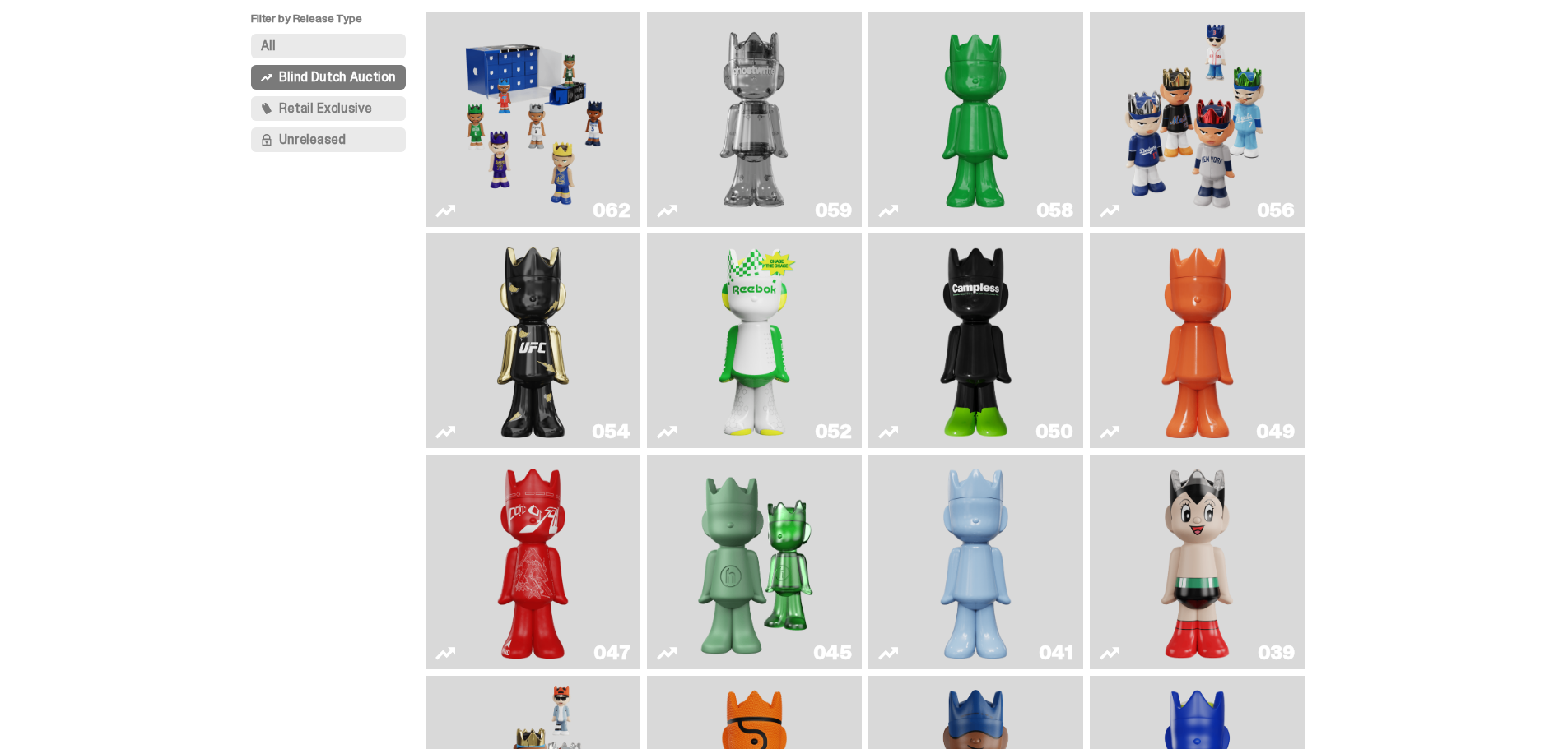
click at [1202, 360] on img "Schrödinger's ghost: Orange Vibe" at bounding box center [1198, 341] width 88 height 201
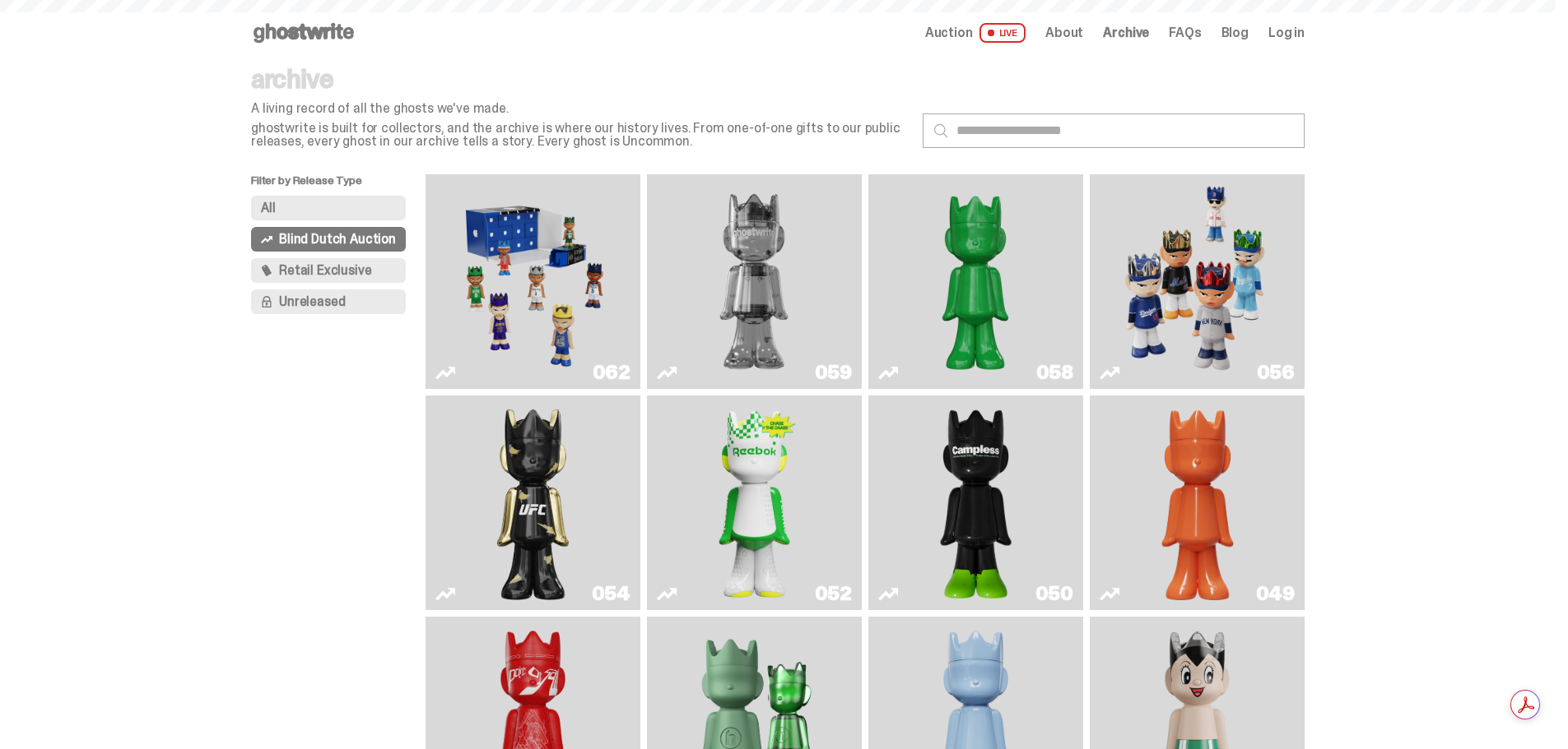
scroll to position [162, 0]
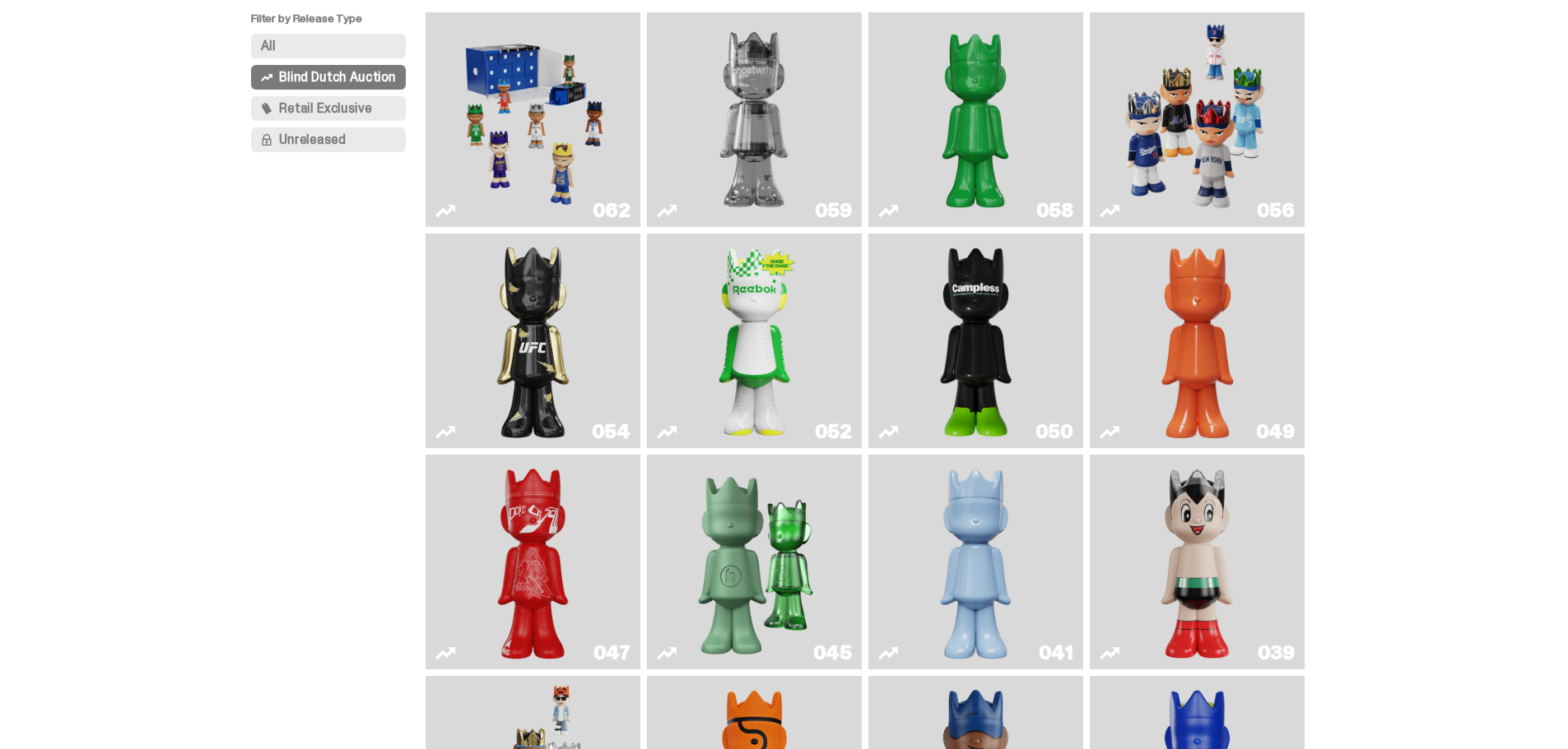
click at [1018, 336] on img "Campless" at bounding box center [976, 341] width 88 height 201
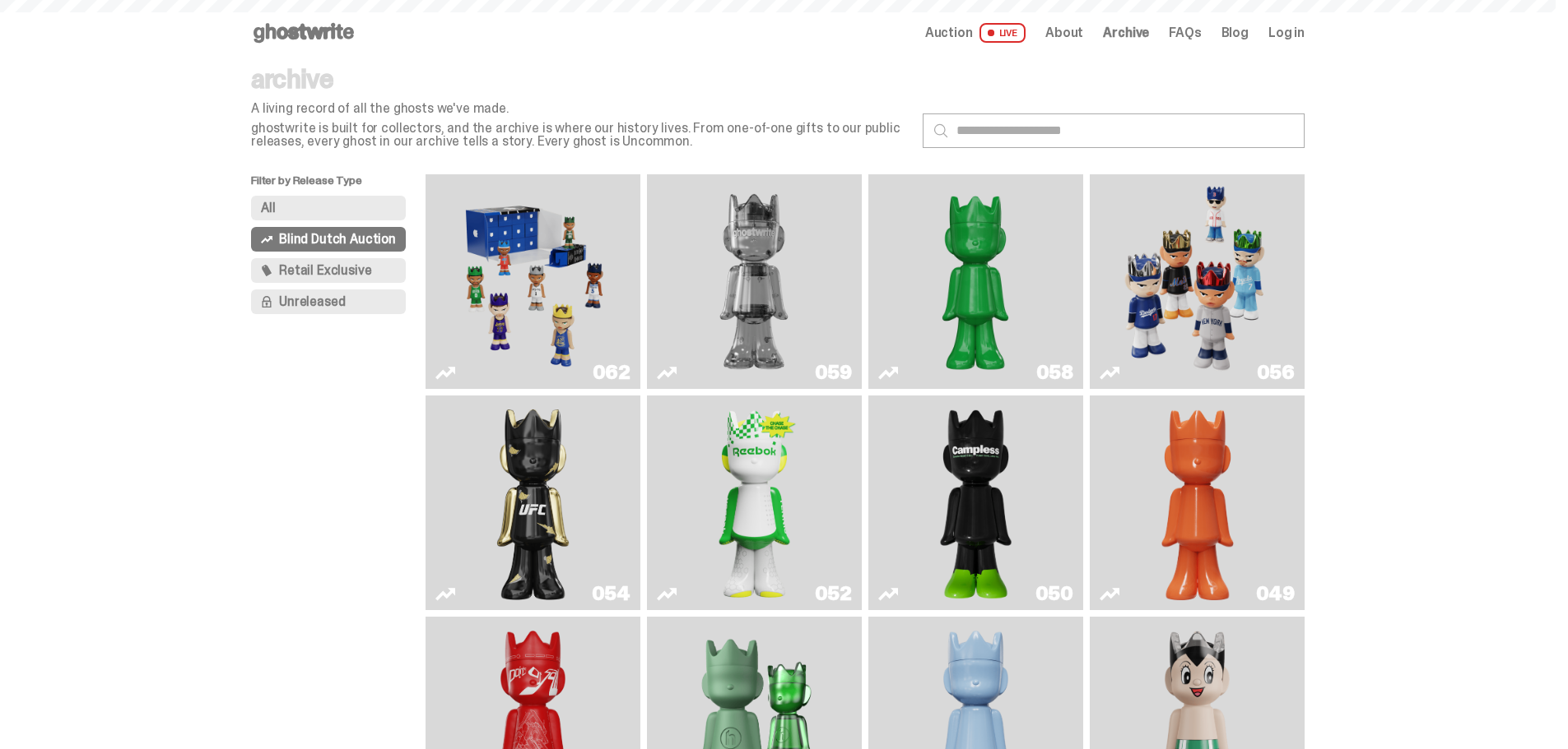
scroll to position [162, 0]
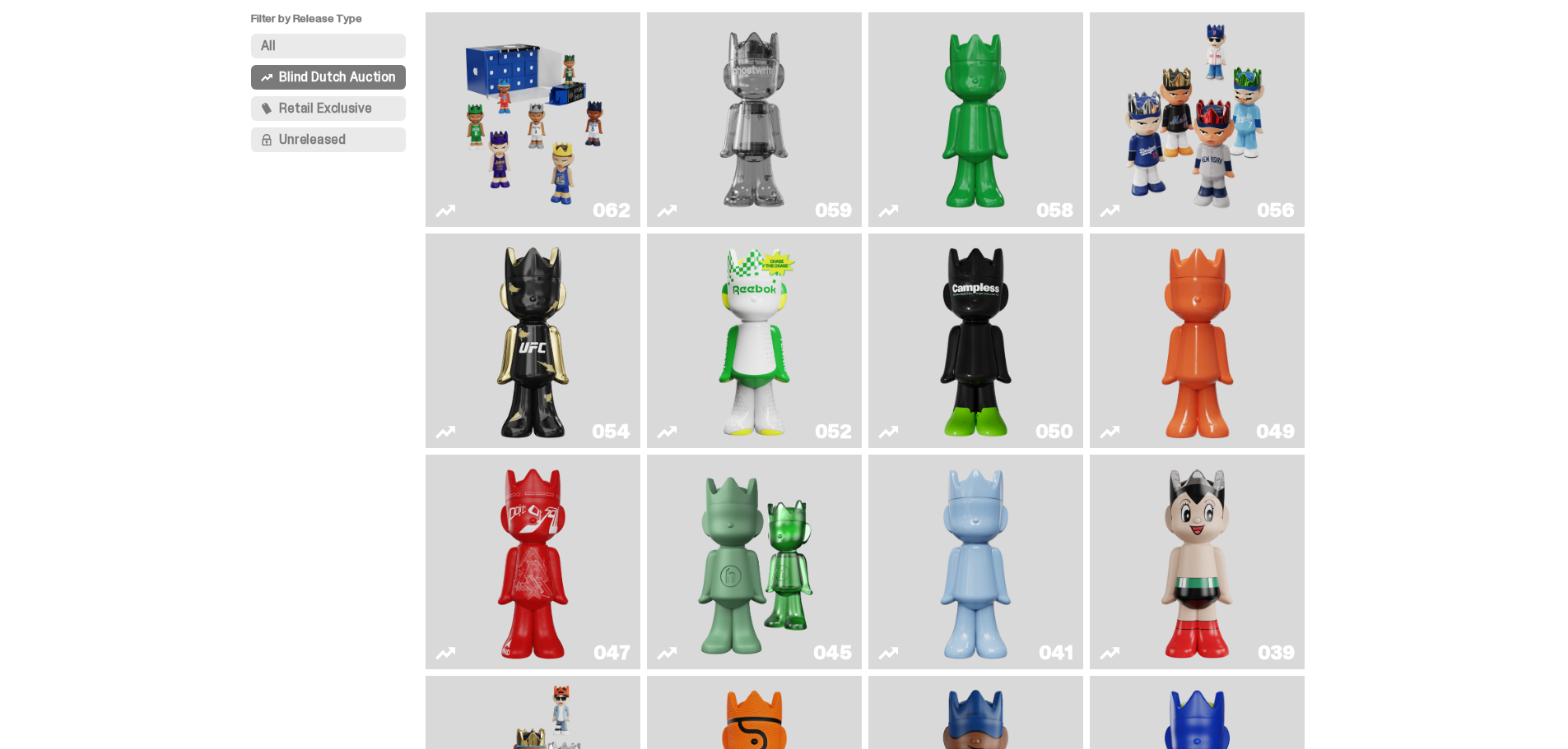
click at [749, 291] on img "Court Victory" at bounding box center [755, 341] width 88 height 201
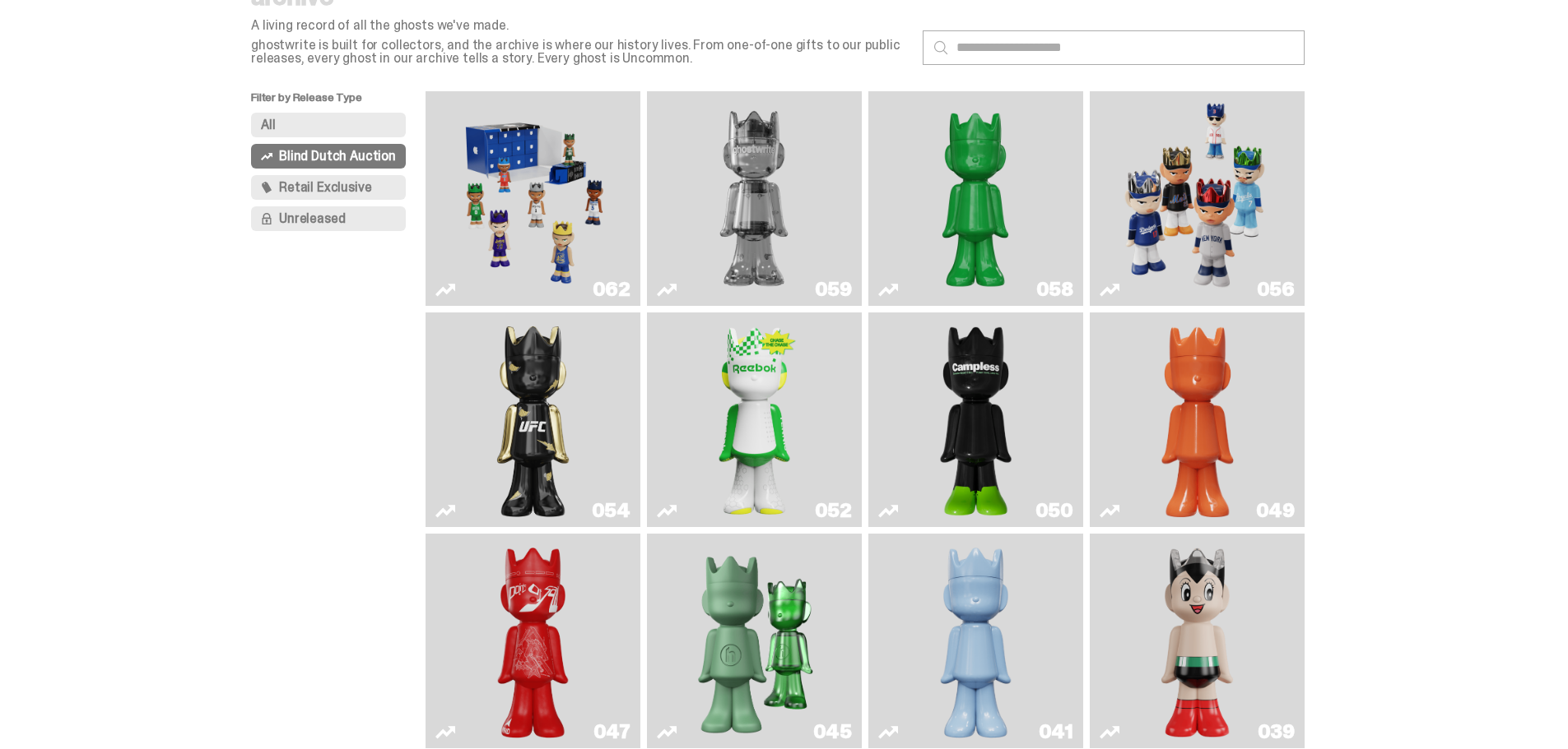
scroll to position [80, 0]
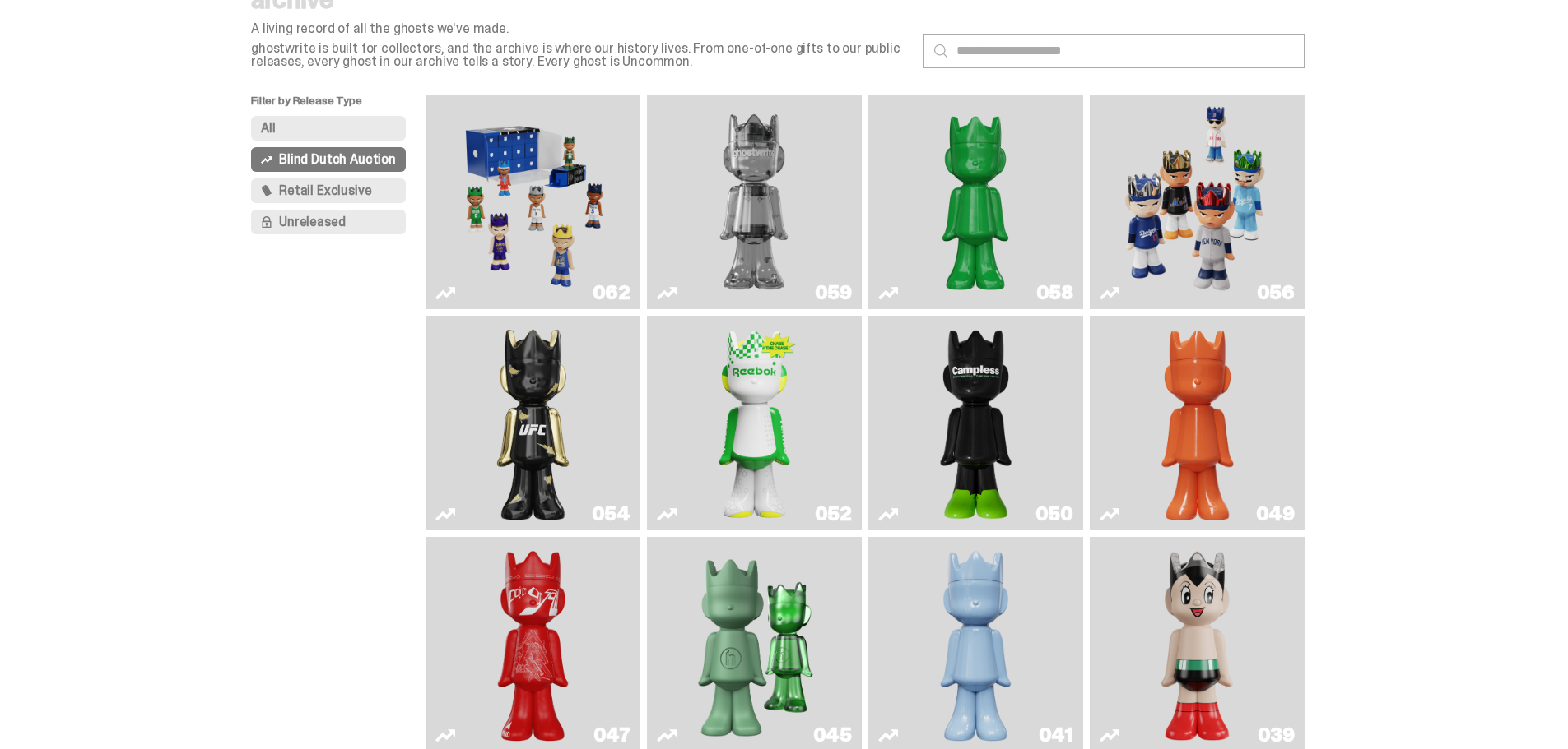
click at [966, 250] on img "Schrödinger's ghost: Sunday Green" at bounding box center [976, 202] width 161 height 201
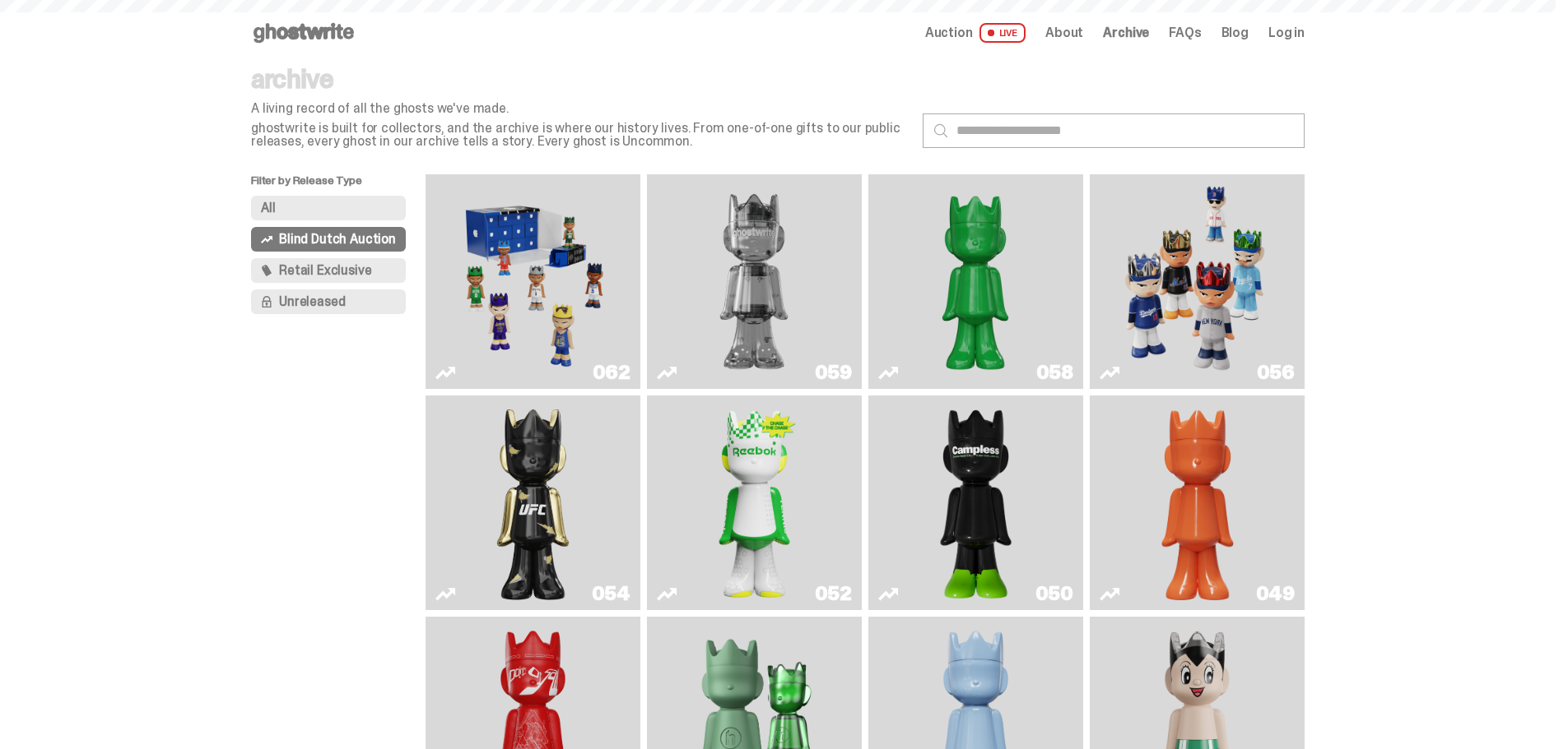
scroll to position [80, 0]
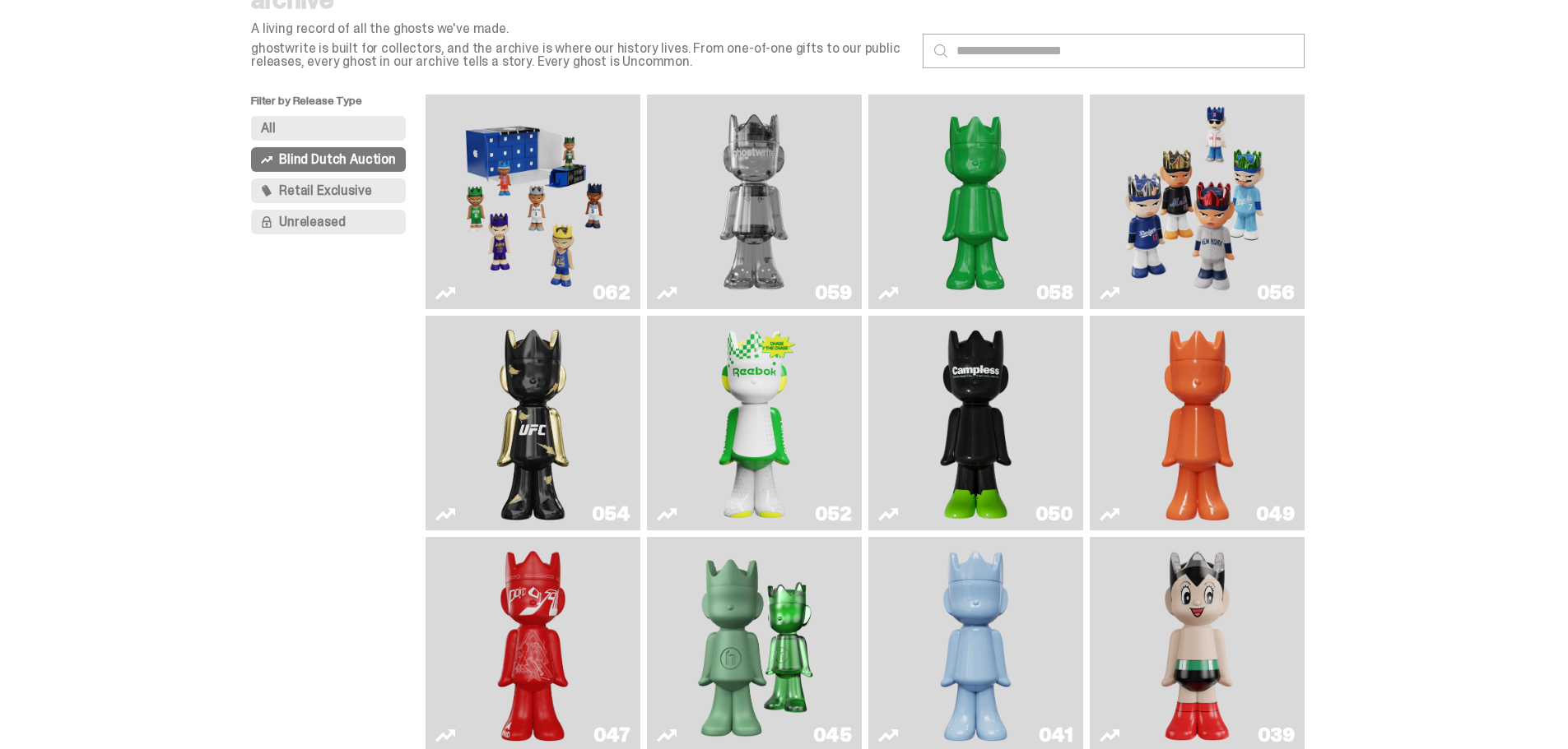
click at [1206, 201] on img "Game Face (2025)" at bounding box center [1196, 202] width 161 height 201
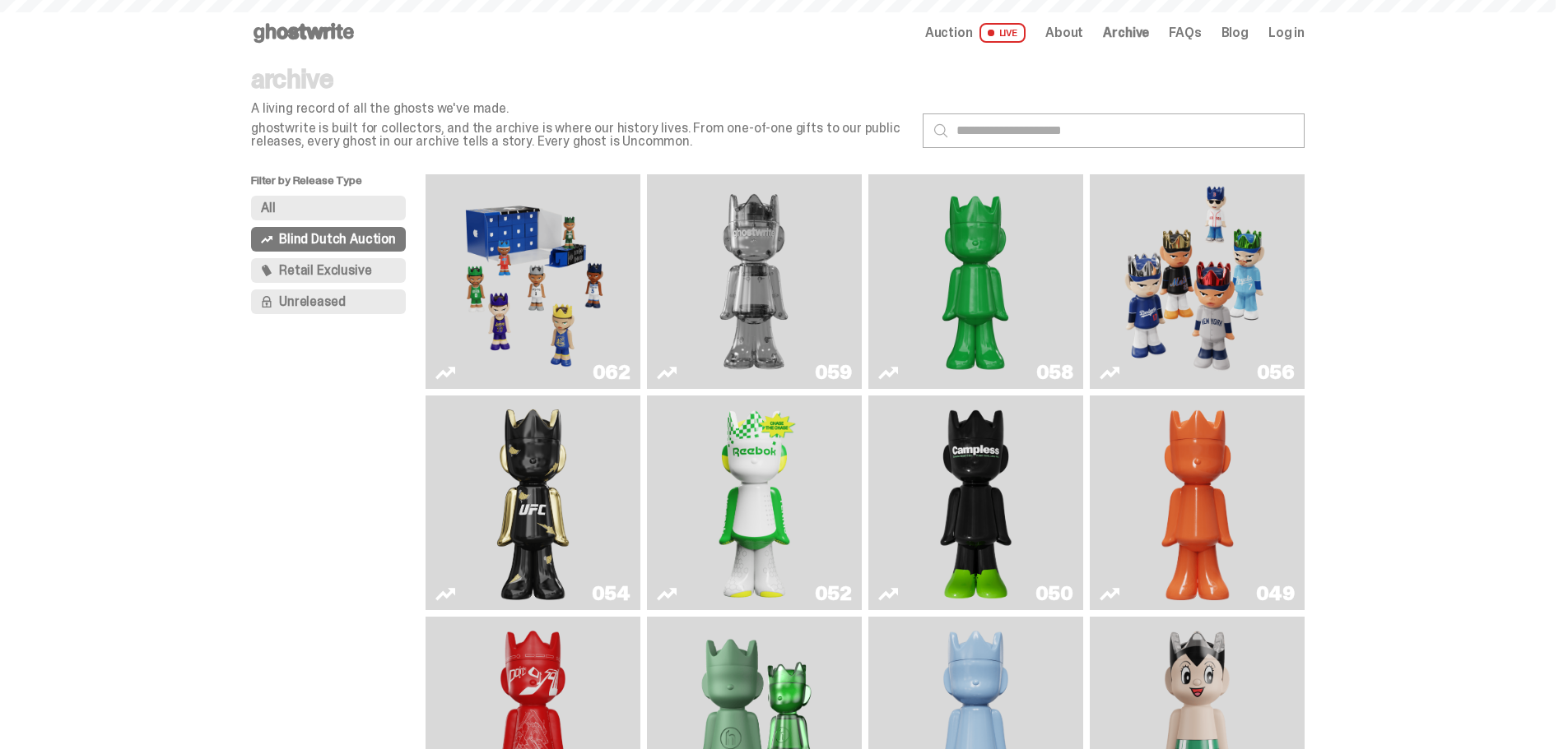
scroll to position [80, 0]
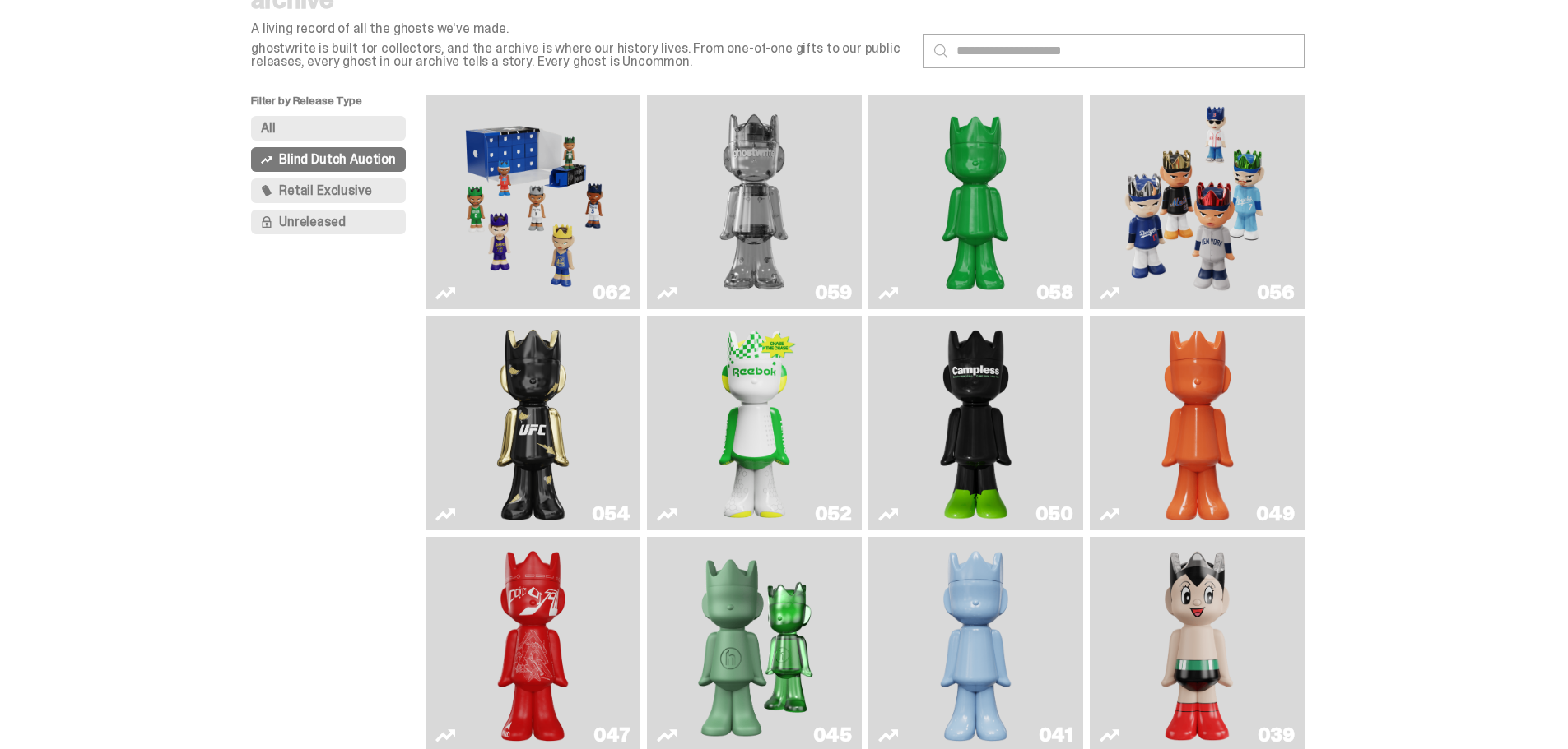
click at [791, 199] on img "Two" at bounding box center [754, 202] width 161 height 201
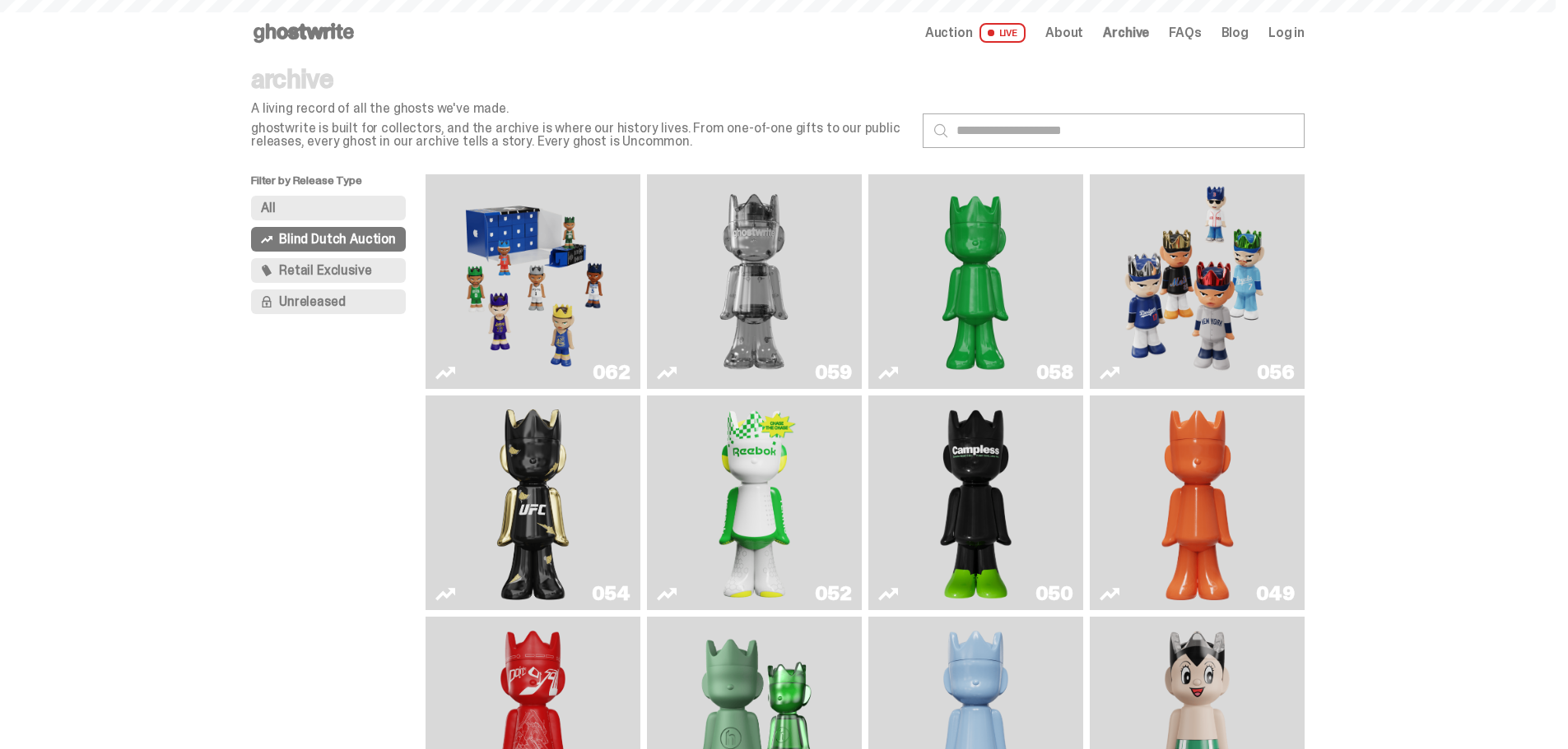
scroll to position [80, 0]
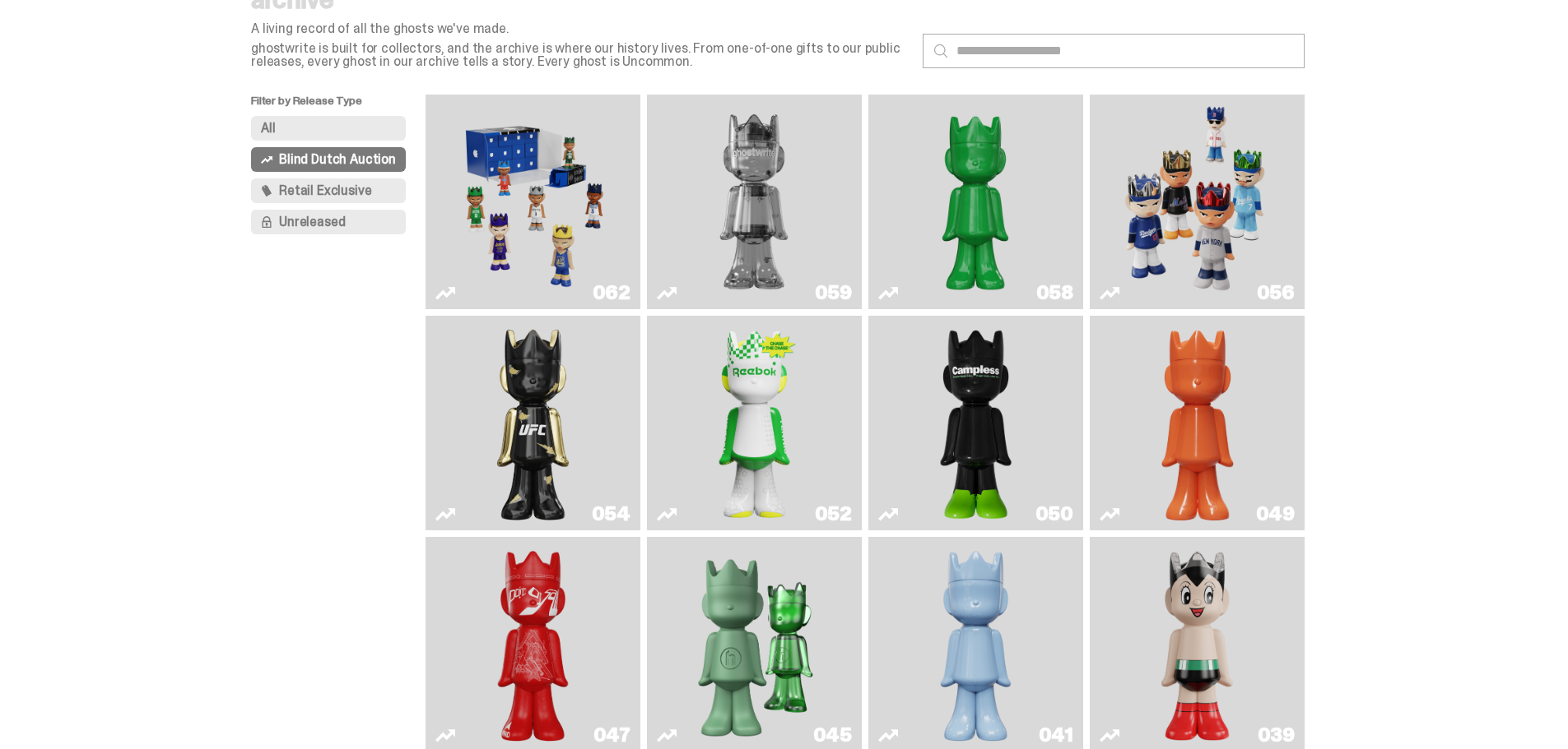
click at [494, 194] on img "Game Face (2025)" at bounding box center [533, 202] width 161 height 201
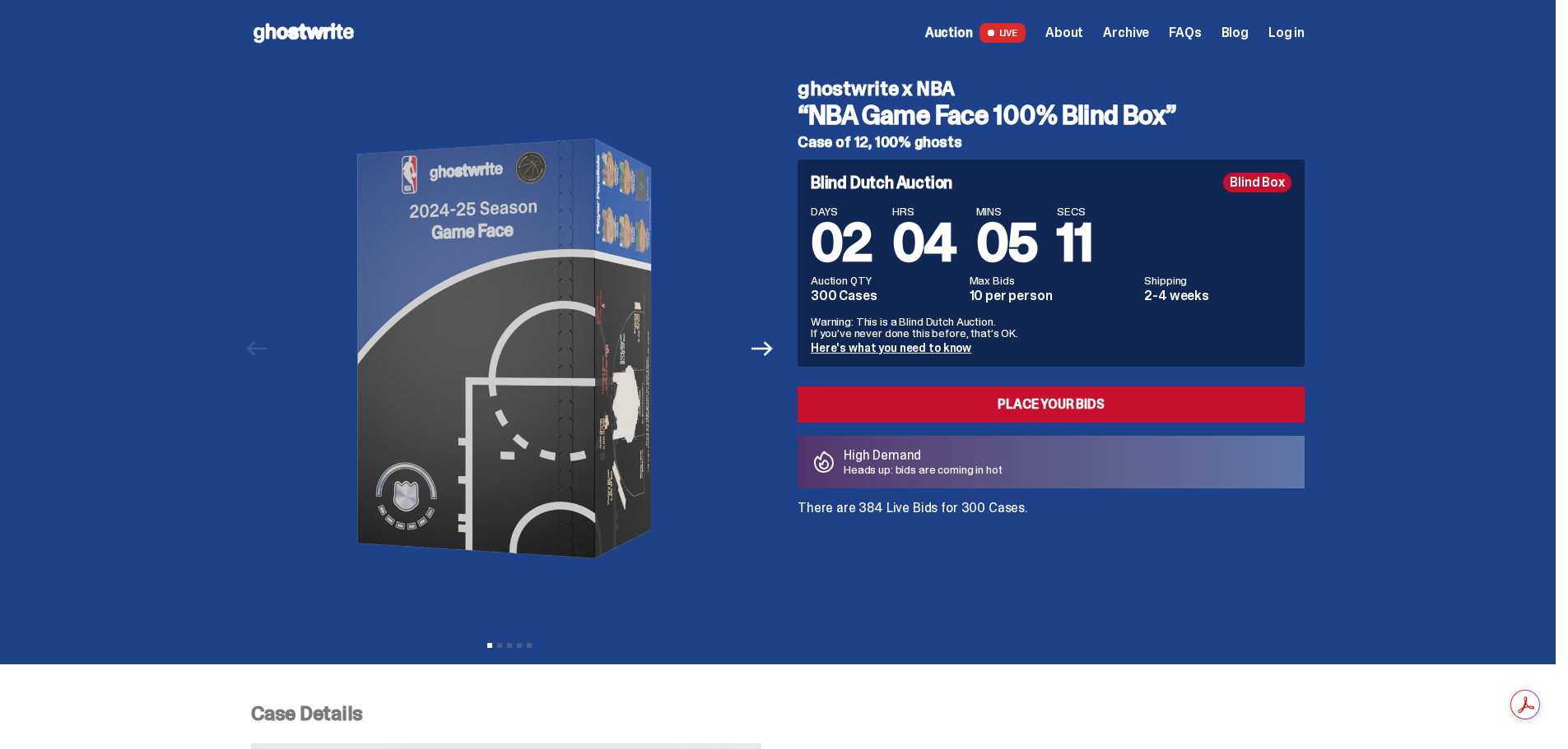
click at [844, 351] on link "Here's what you need to know" at bounding box center [890, 348] width 160 height 15
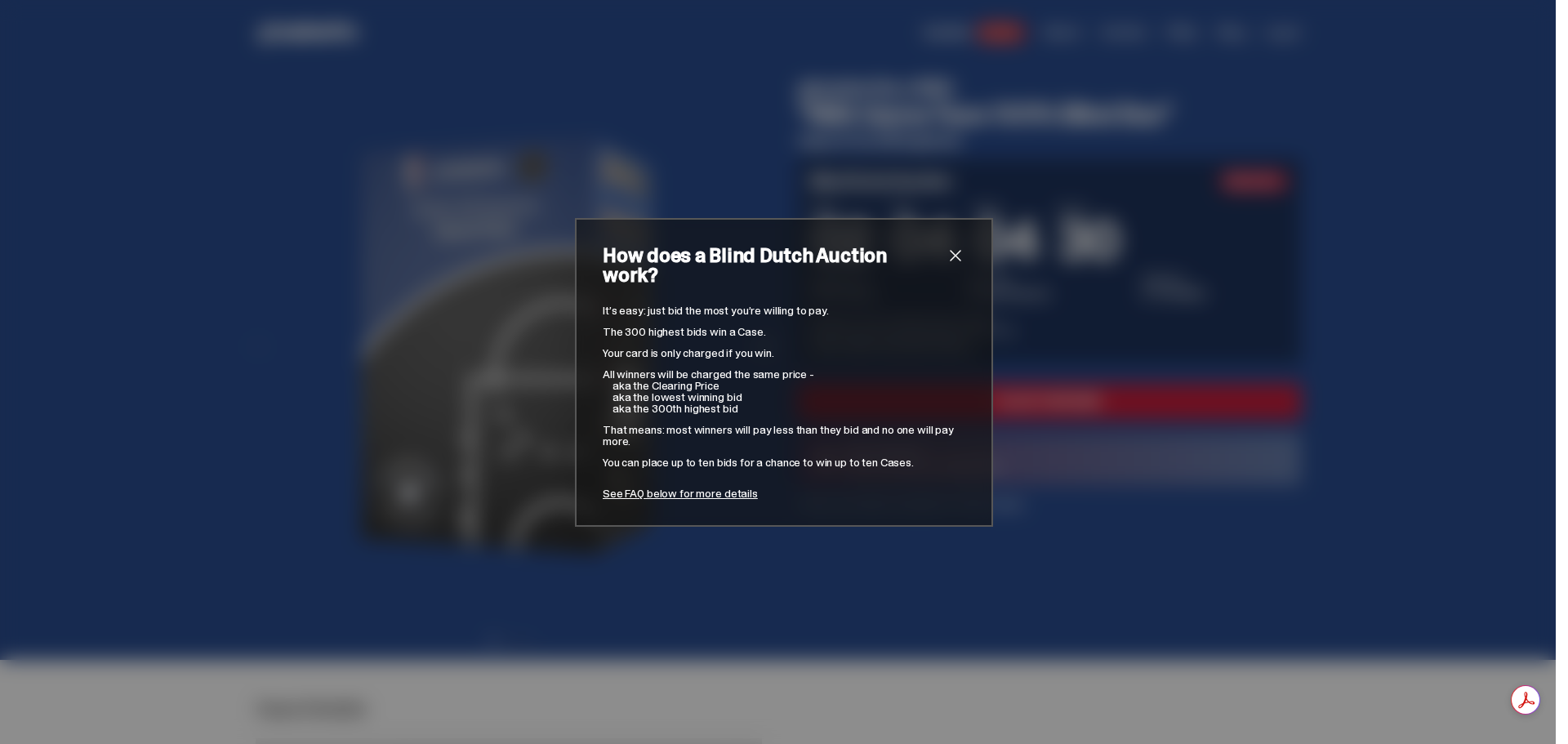
click at [953, 258] on span "close" at bounding box center [955, 256] width 20 height 20
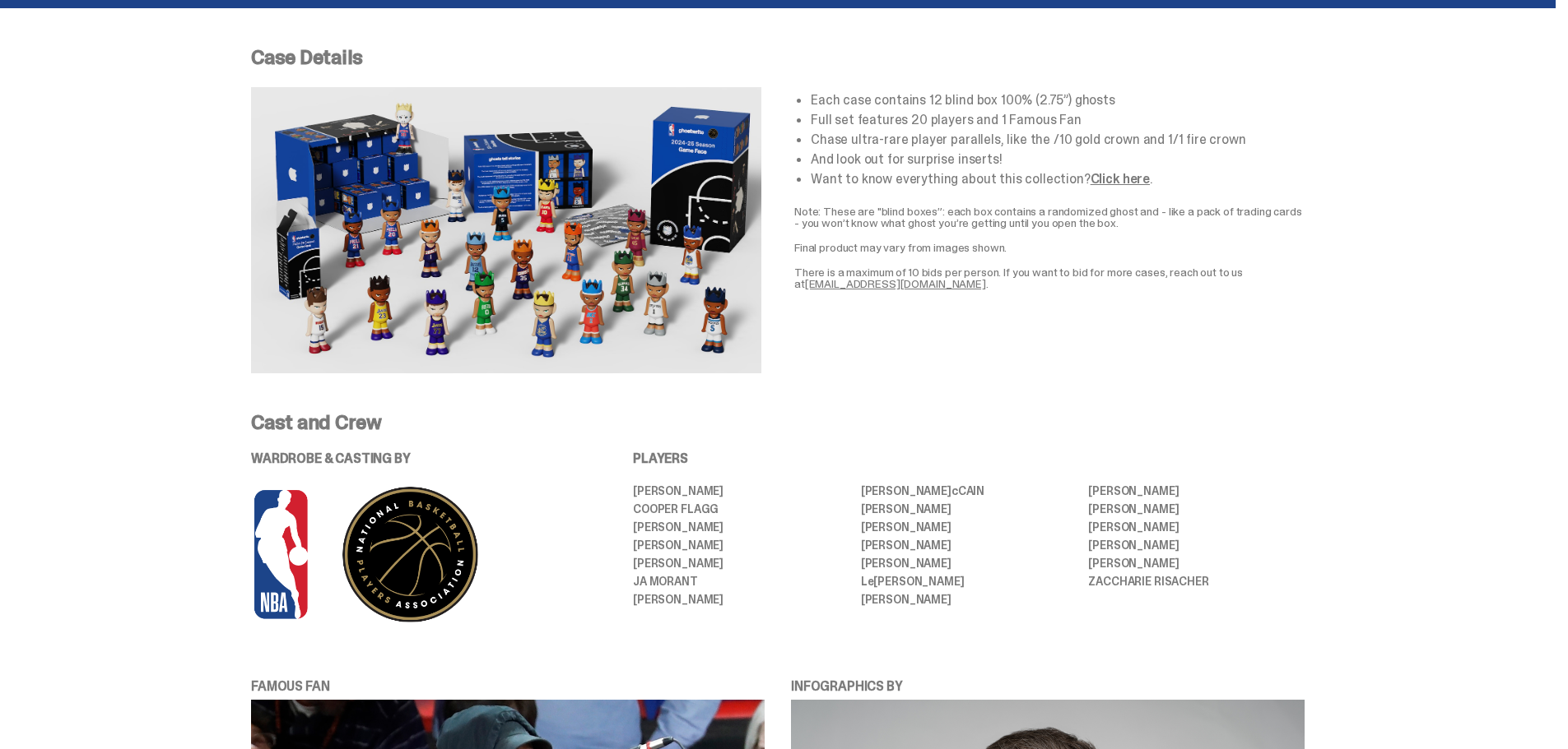
scroll to position [658, 0]
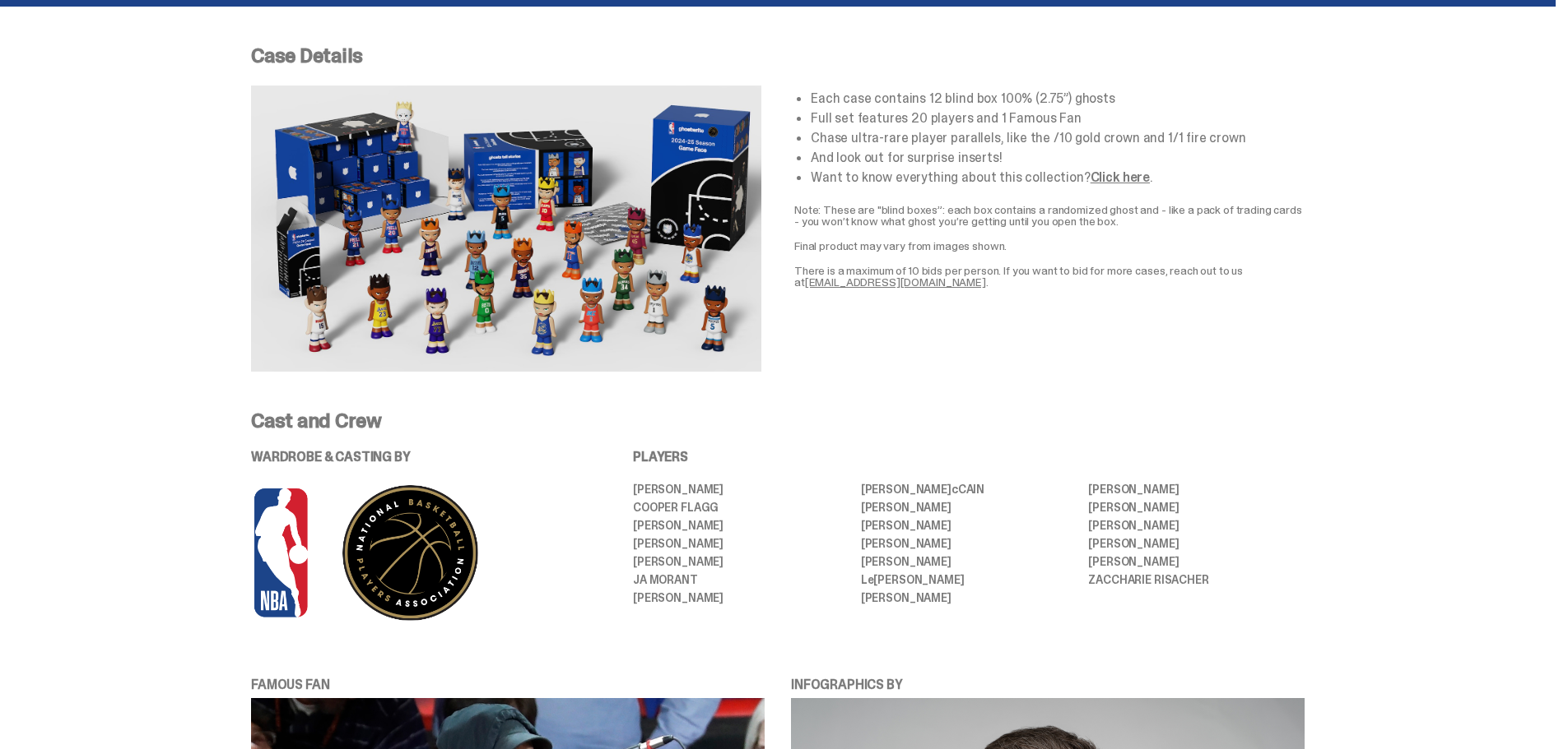
scroll to position [80, 0]
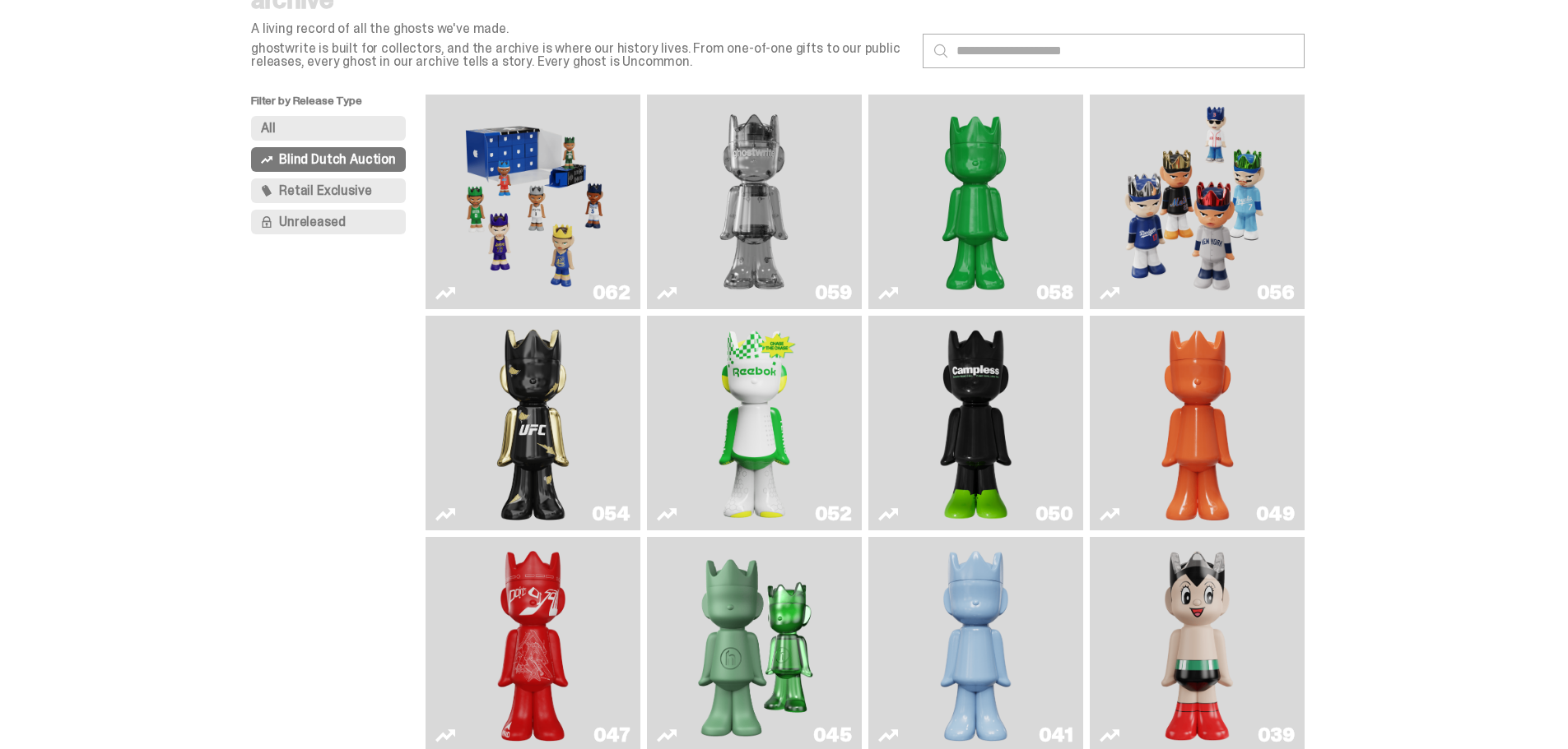
click at [1189, 185] on img "Game Face (2025)" at bounding box center [1196, 202] width 161 height 201
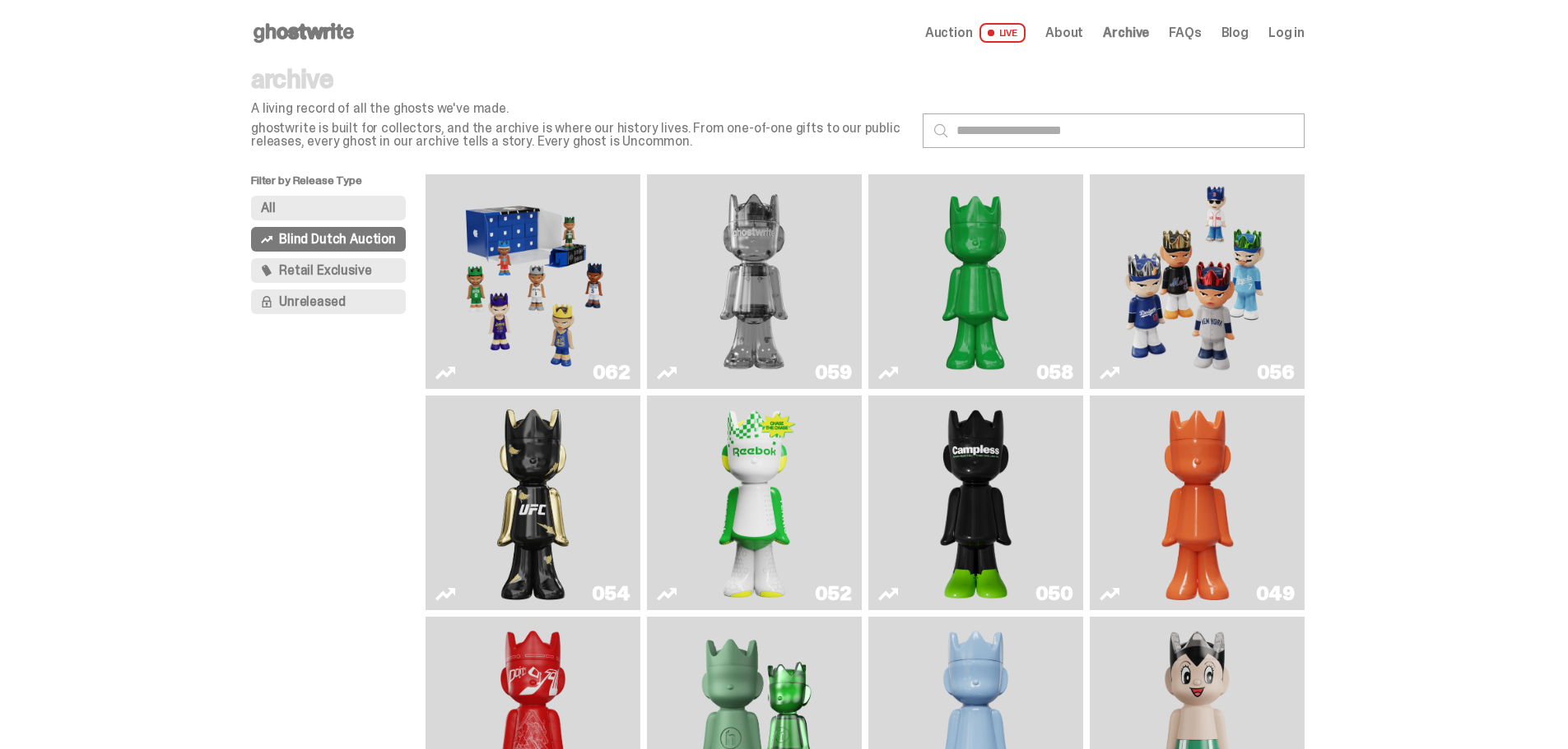
click at [561, 286] on img "Game Face (2025)" at bounding box center [533, 282] width 161 height 201
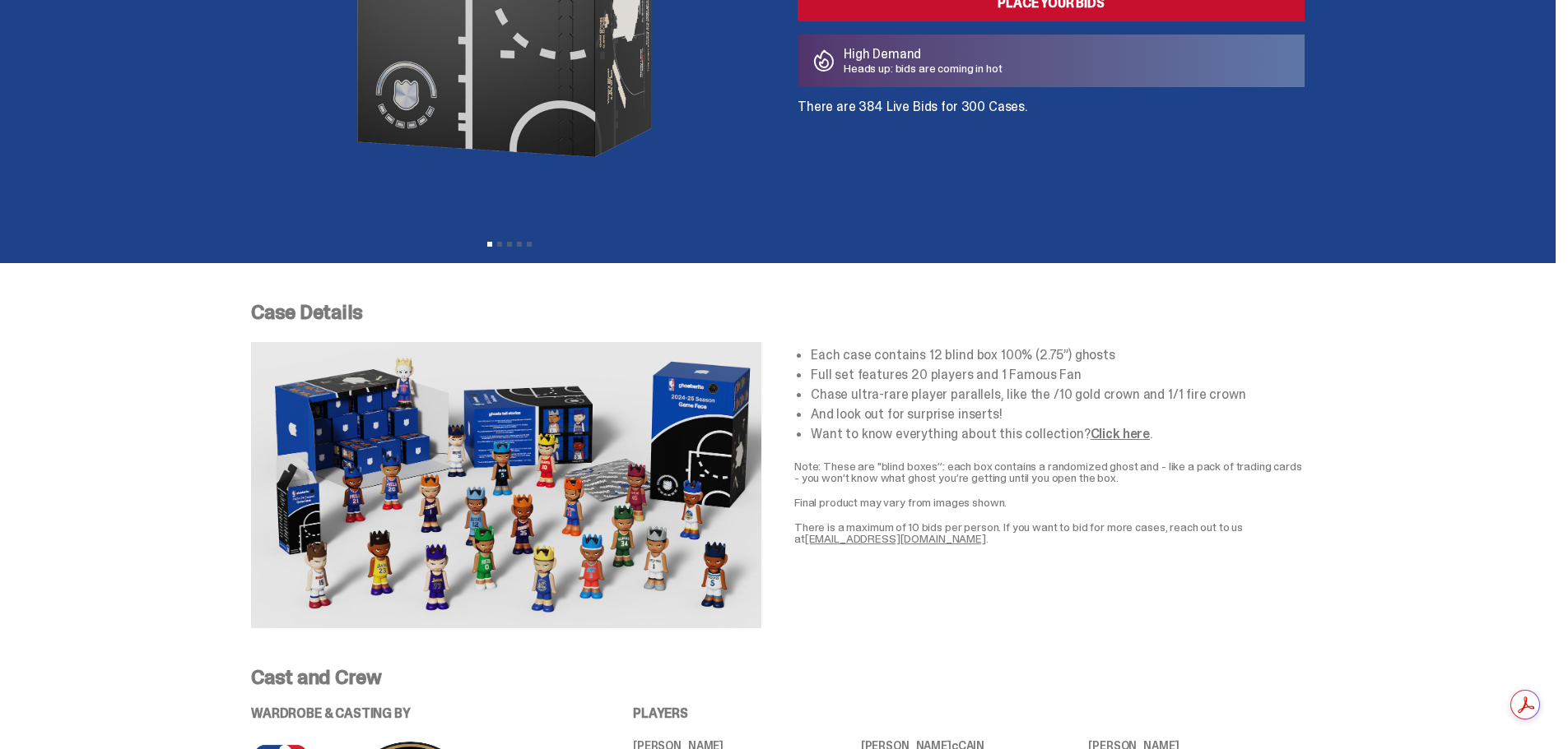
scroll to position [212, 0]
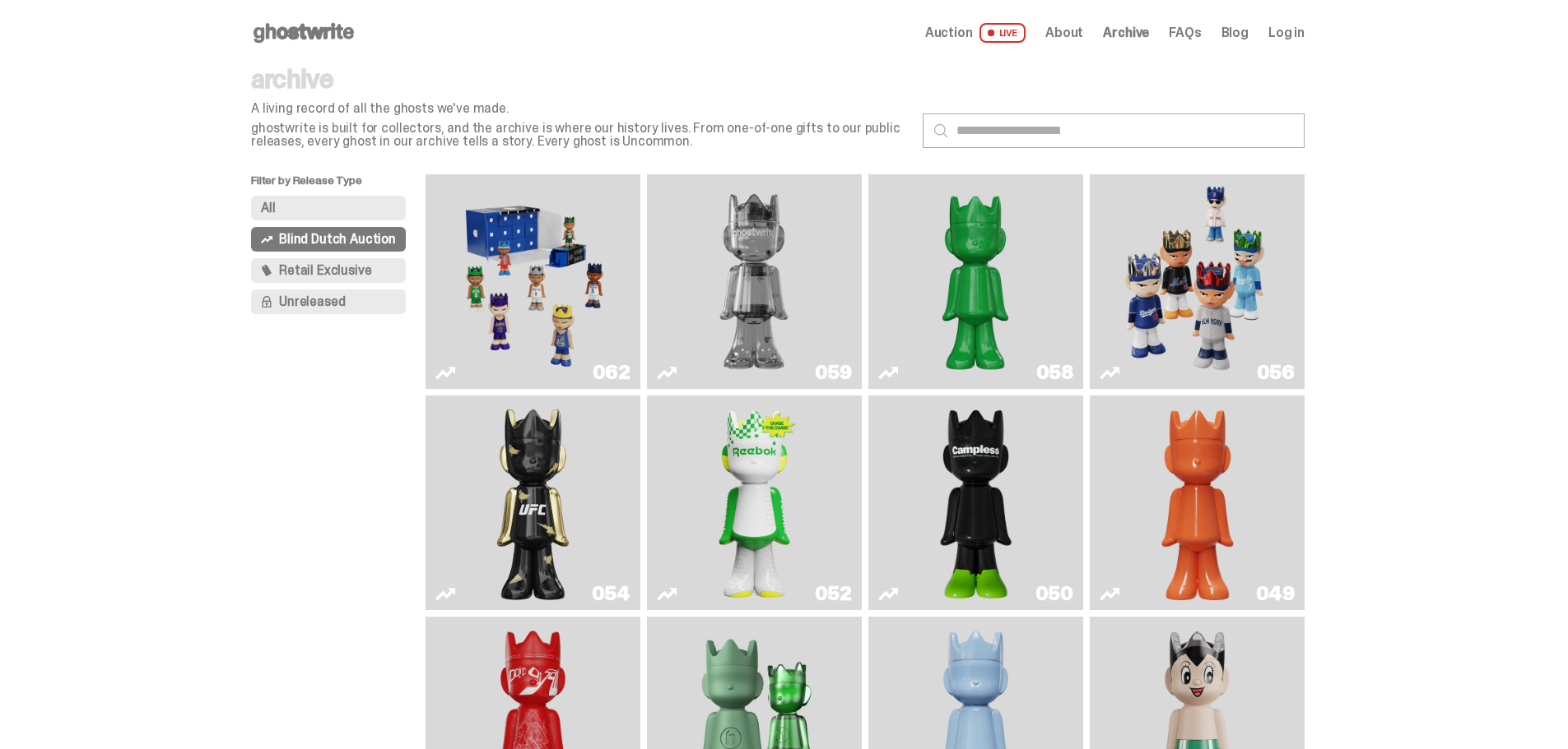
click at [302, 31] on use at bounding box center [303, 32] width 101 height 20
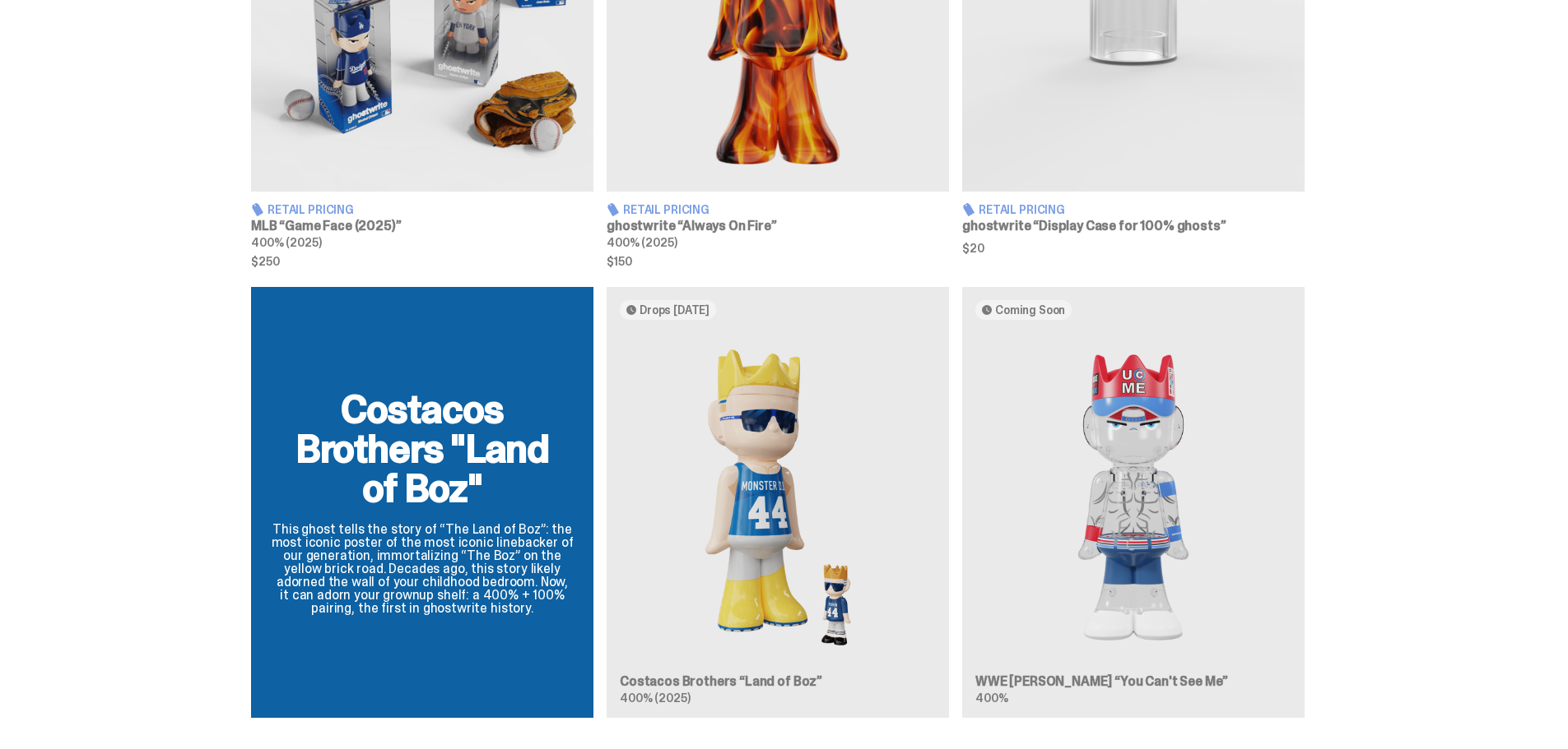
scroll to position [1317, 0]
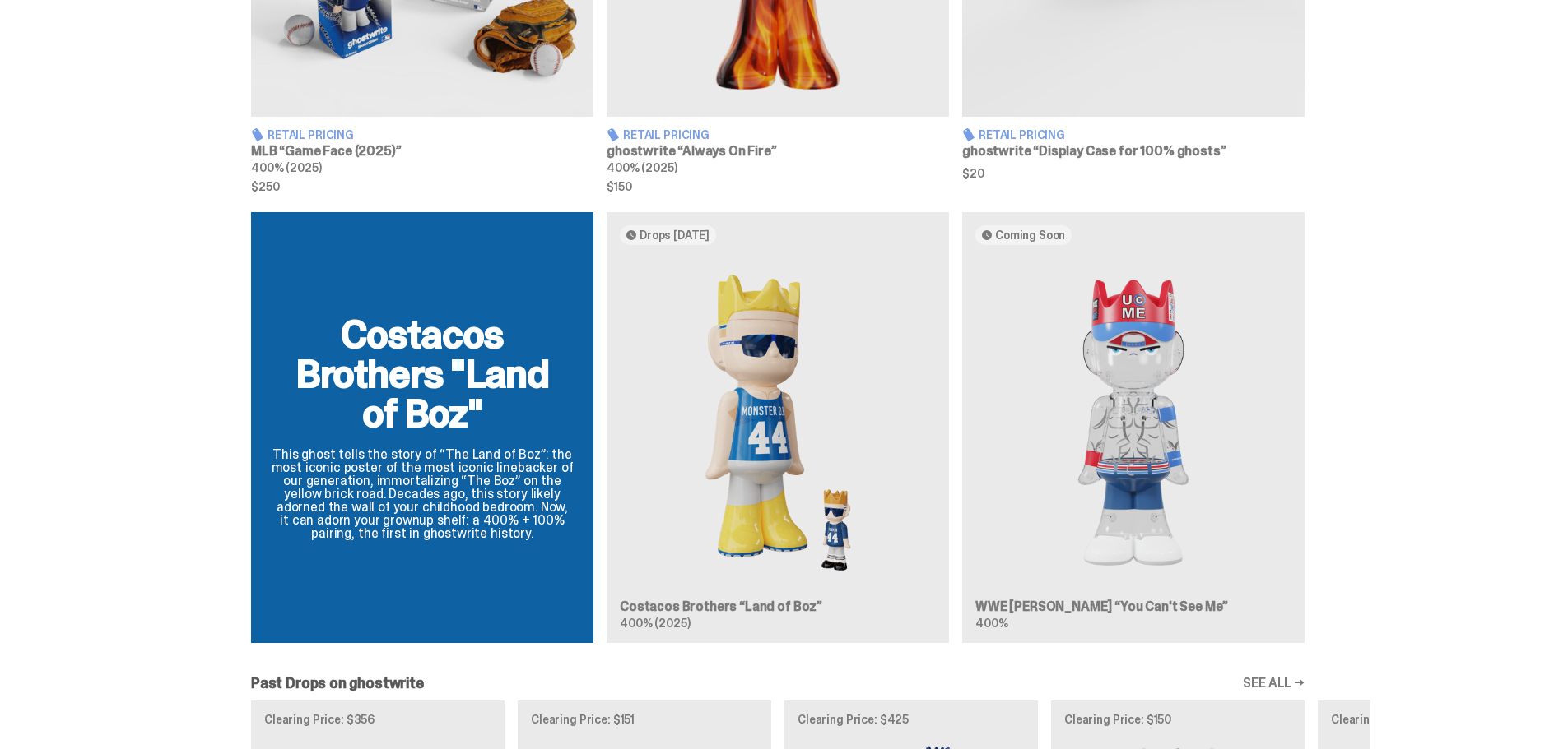
click at [723, 327] on div "Costacos Brothers "Land of Boz" This ghost tells the story of “The Land of Boz”…" at bounding box center [777, 434] width 1185 height 444
click at [1111, 411] on div "Costacos Brothers "Land of Boz" This ghost tells the story of “The Land of Boz”…" at bounding box center [777, 434] width 1185 height 444
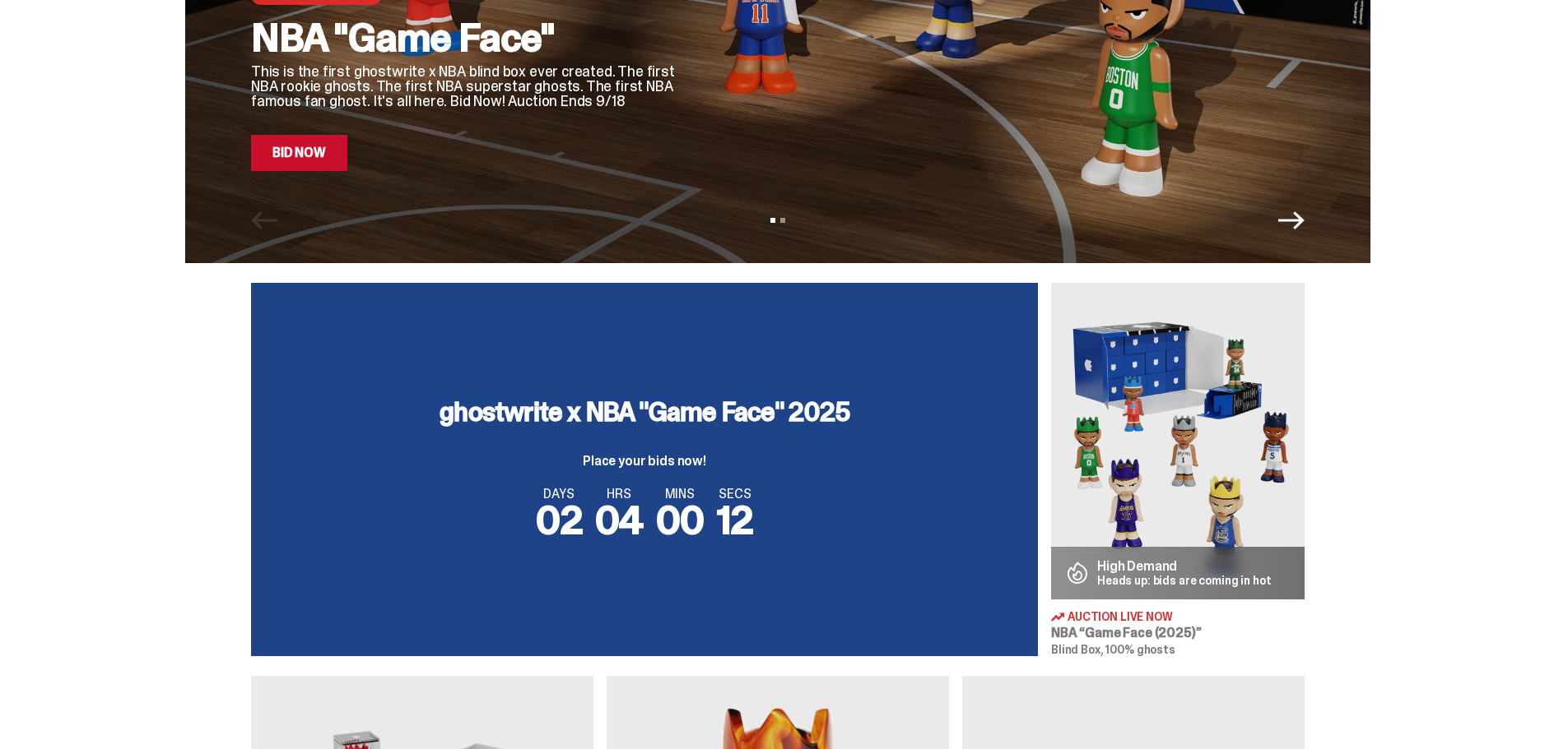
scroll to position [0, 0]
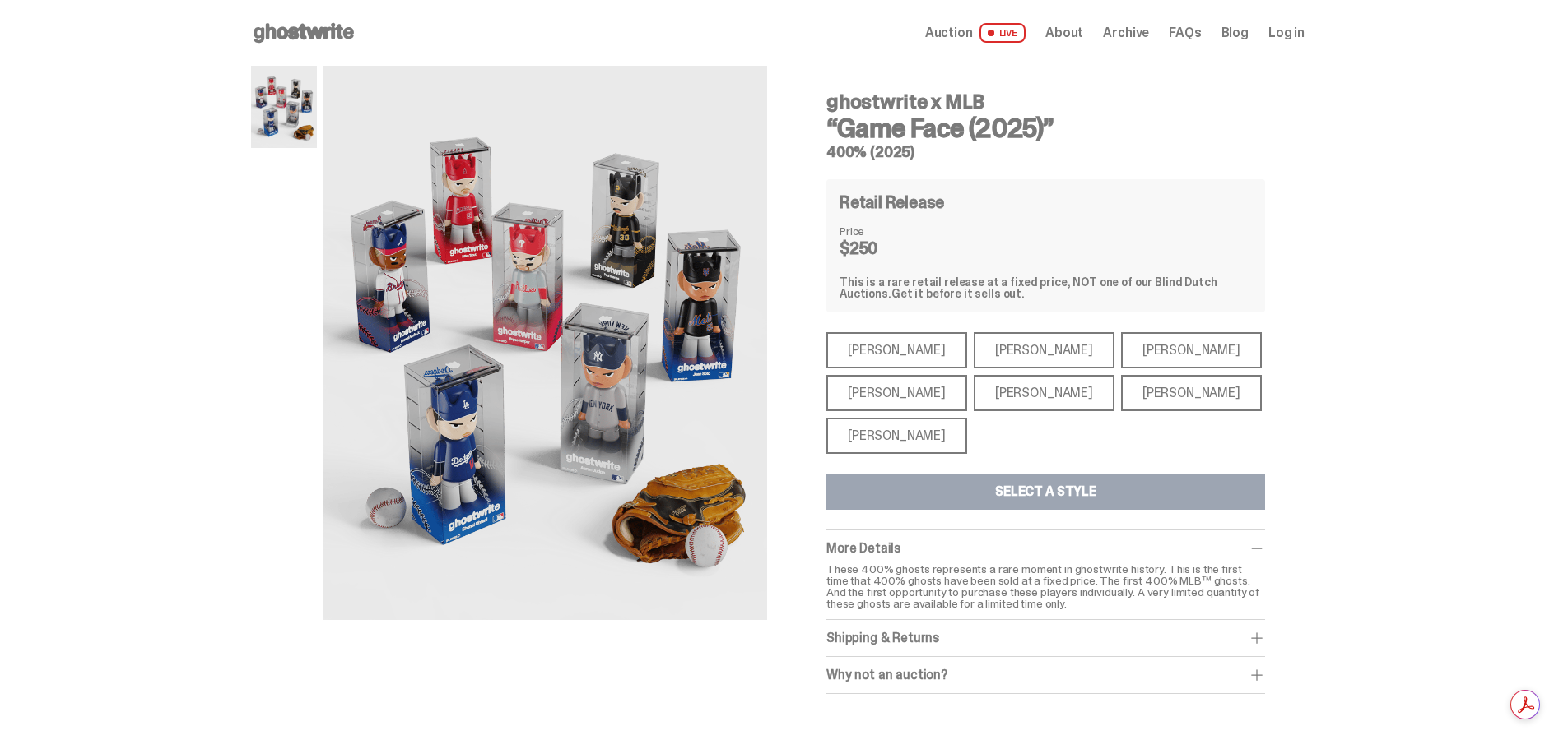
click at [1001, 354] on div "Paul Skenes" at bounding box center [1044, 350] width 141 height 36
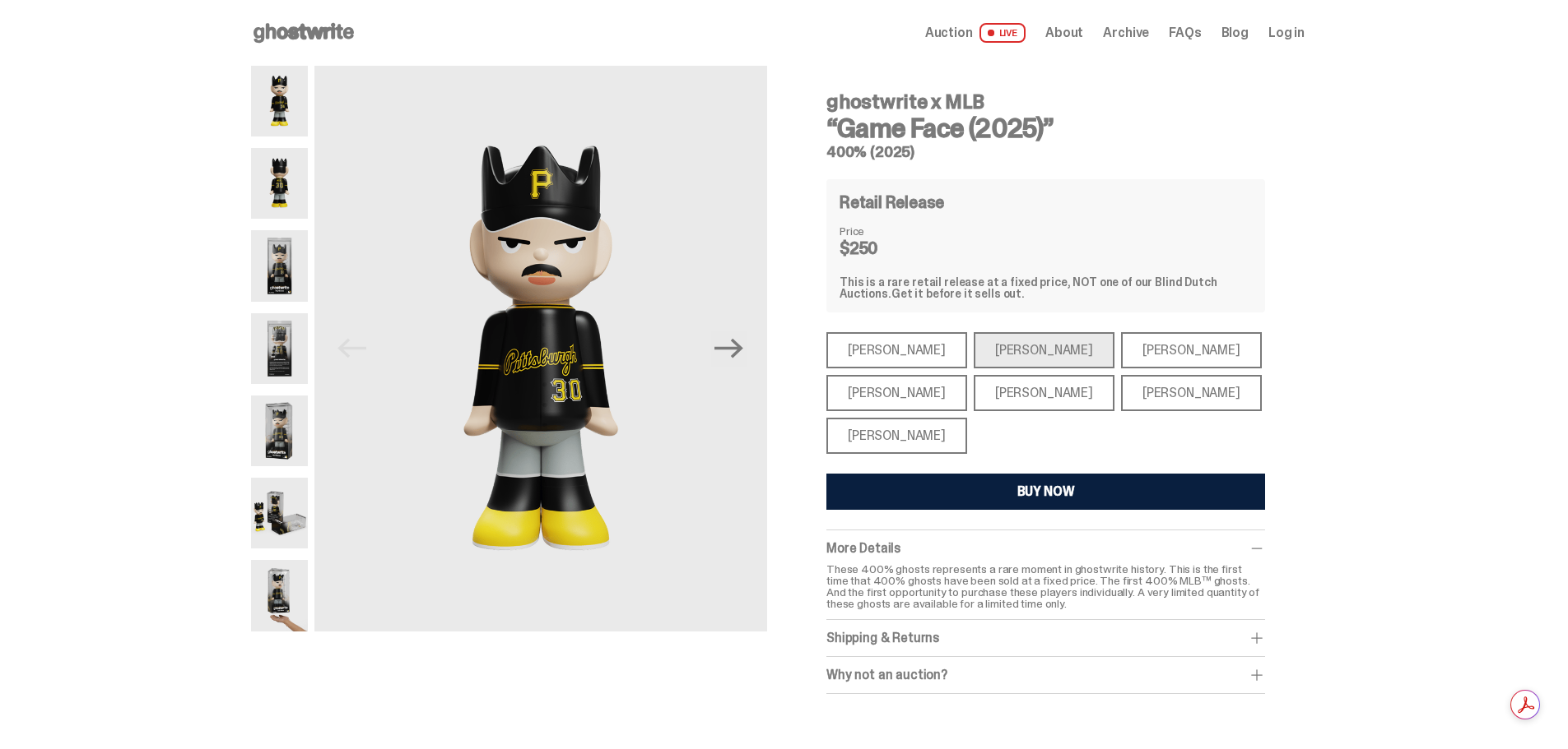
click at [904, 389] on div "Aaron Judge" at bounding box center [897, 392] width 141 height 36
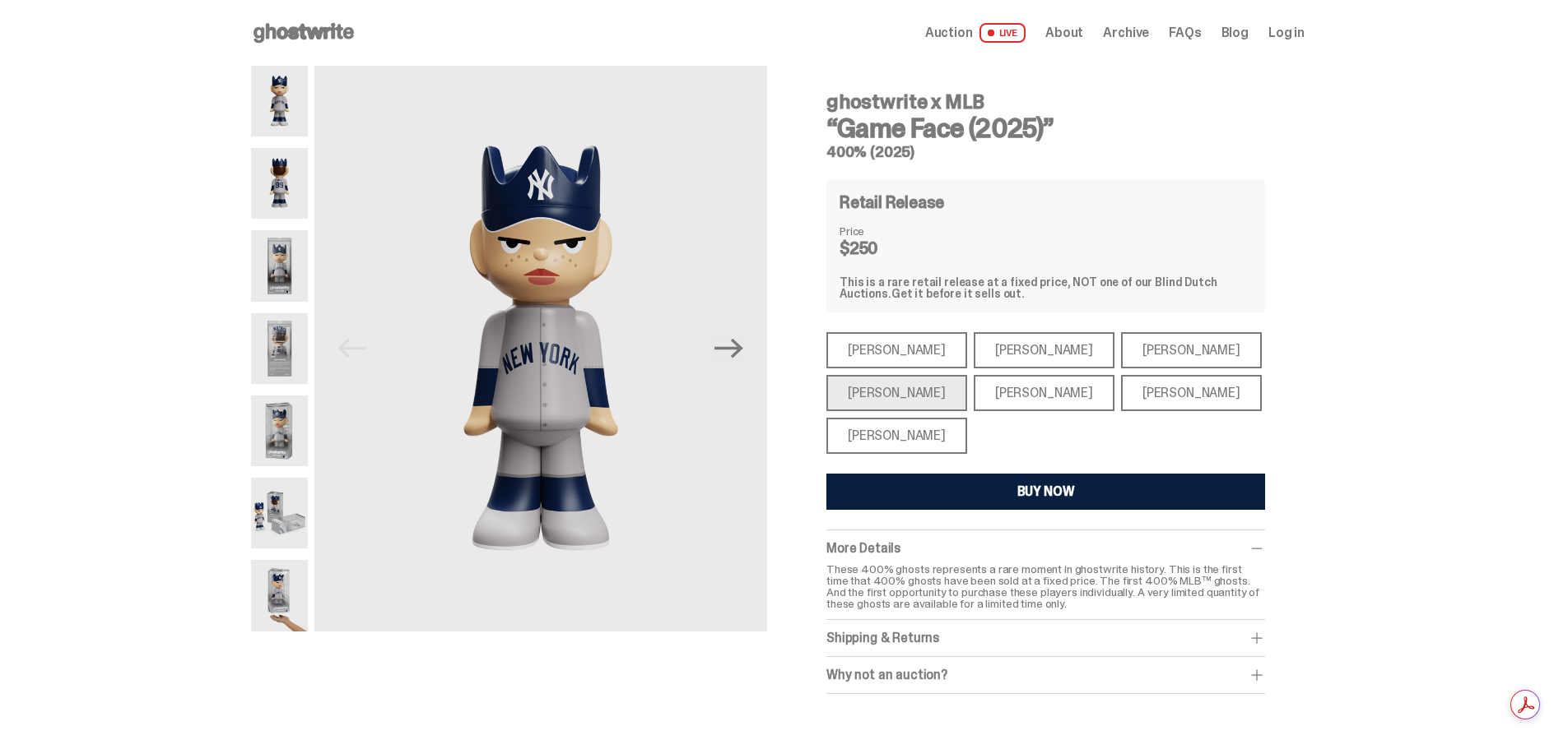
click at [883, 355] on div "Mike Trout" at bounding box center [897, 350] width 141 height 36
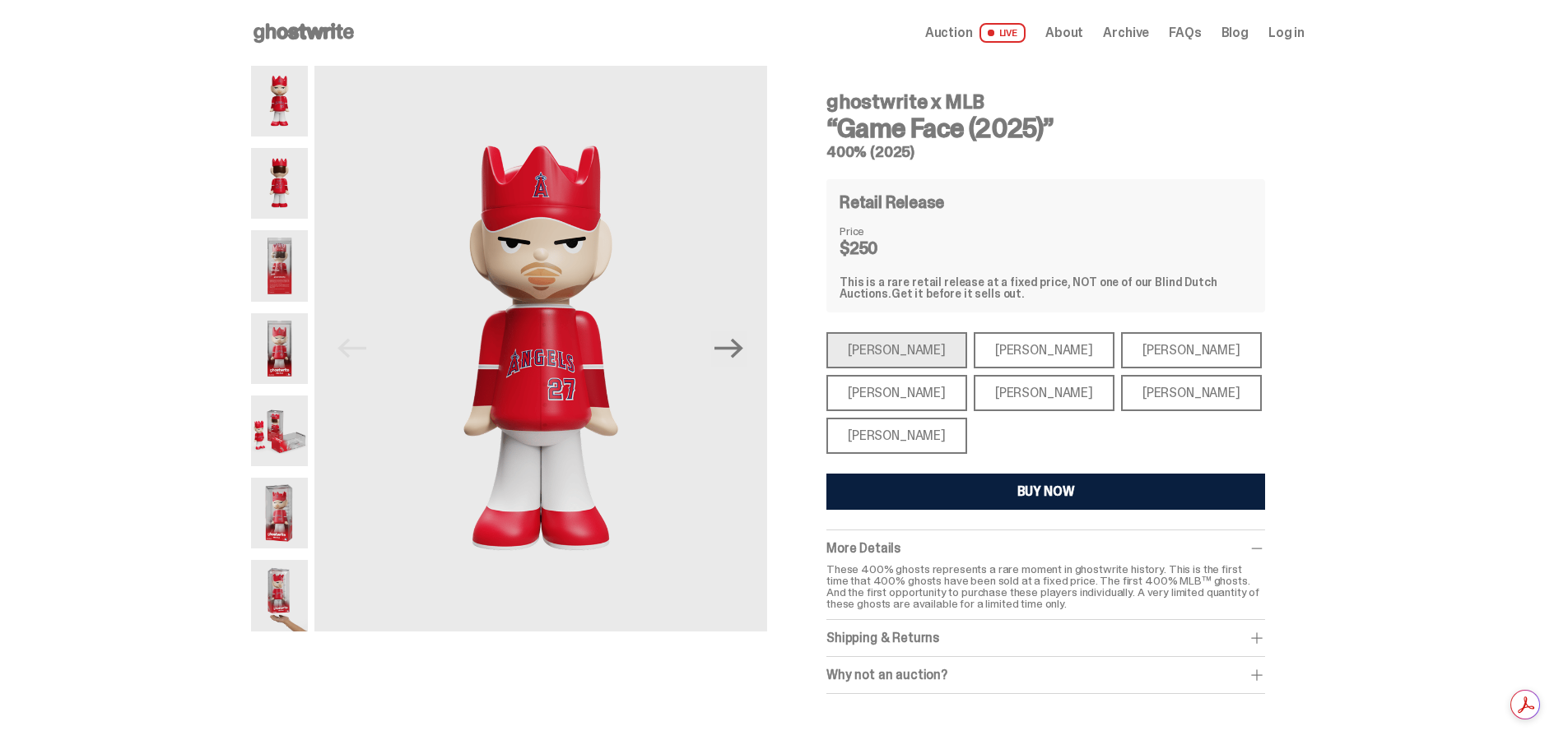
click at [1012, 401] on div "Bryce Harper" at bounding box center [1044, 392] width 141 height 36
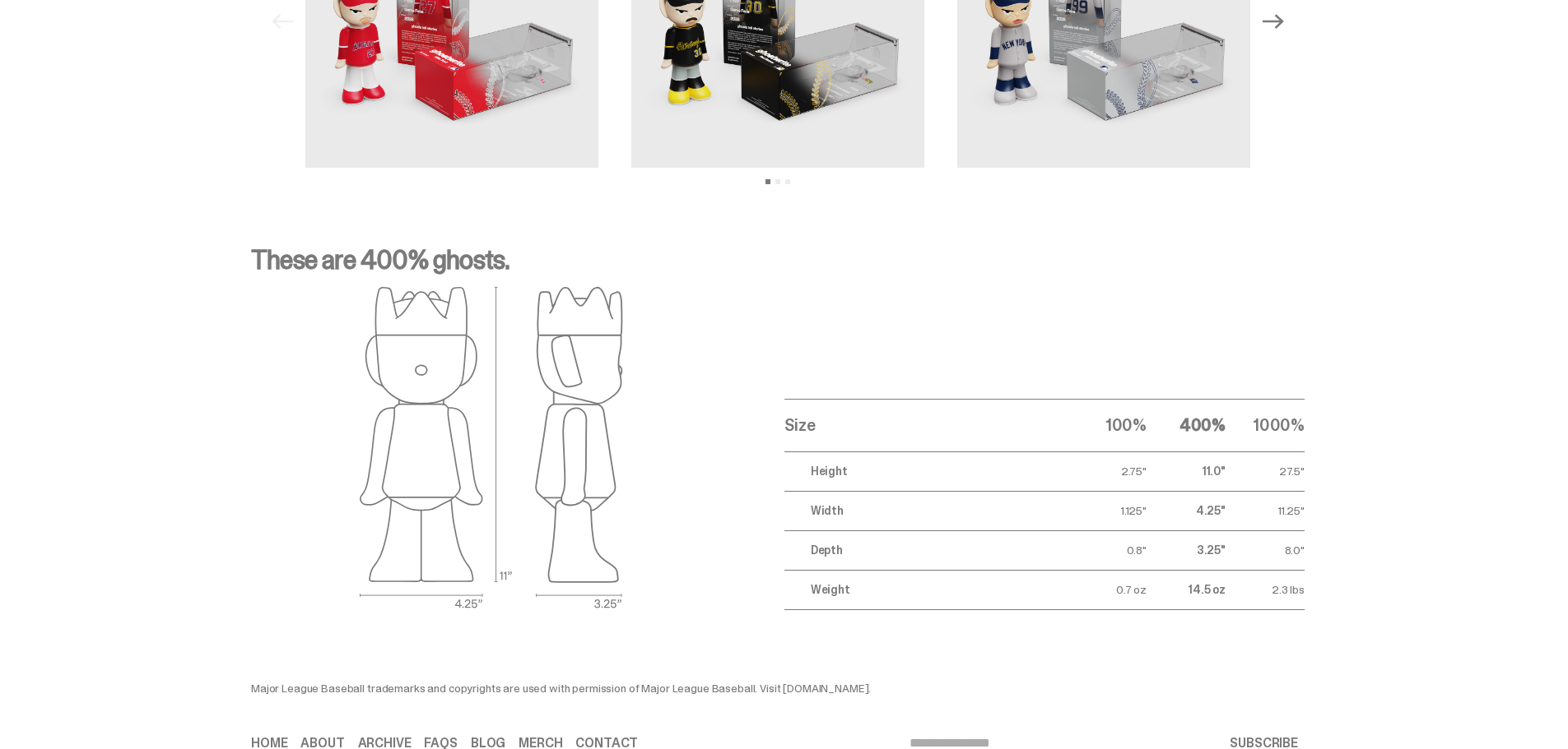
scroll to position [1941, 0]
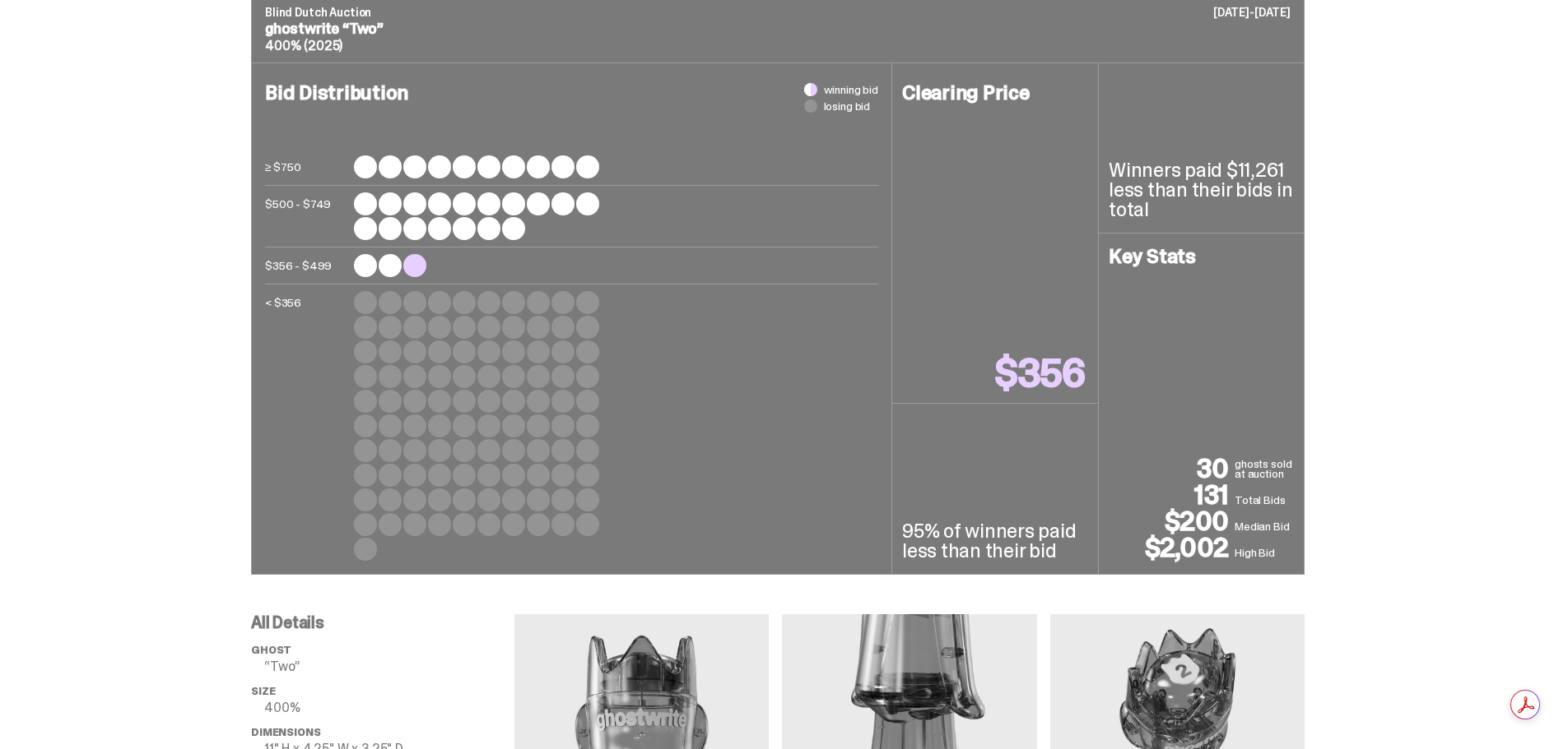
scroll to position [658, 0]
click at [564, 328] on div at bounding box center [563, 327] width 23 height 23
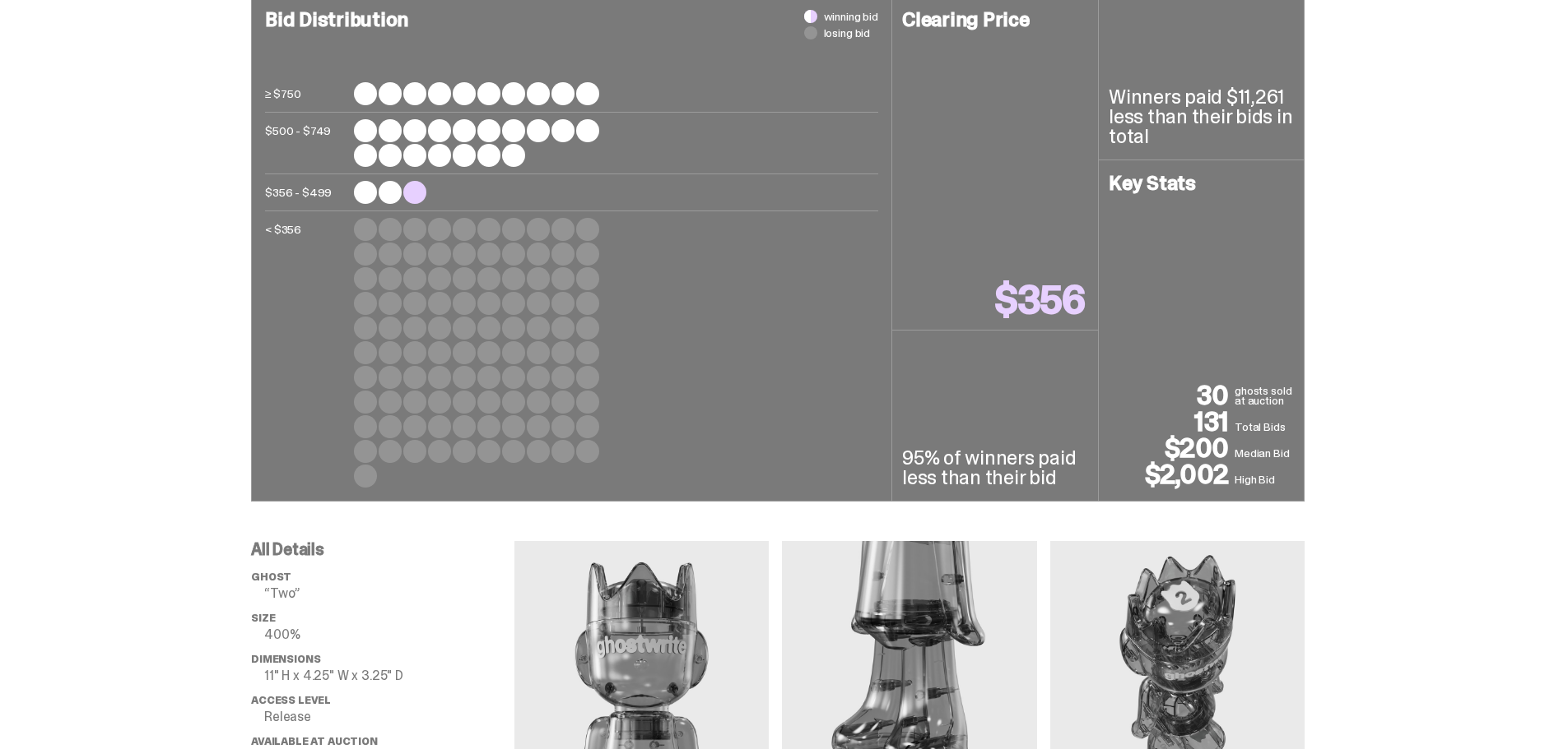
scroll to position [412, 0]
